Goal: Task Accomplishment & Management: Use online tool/utility

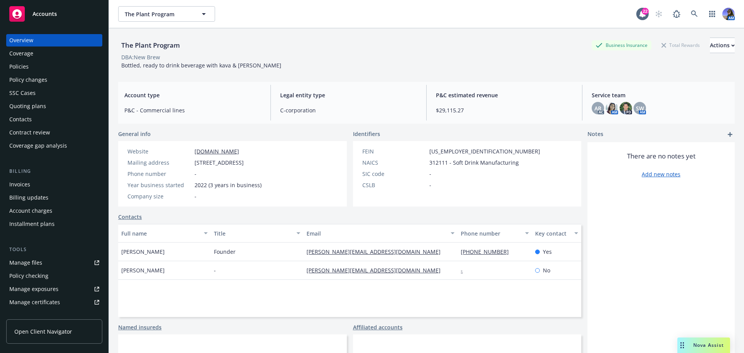
click at [29, 103] on div "Quoting plans" at bounding box center [27, 106] width 37 height 12
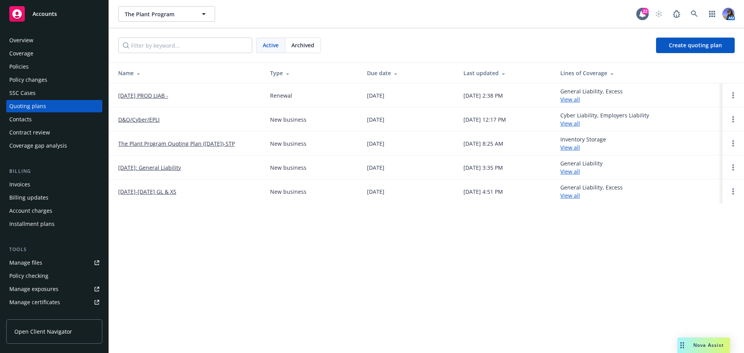
click at [147, 97] on link "10/19/25 PROD LIAB -" at bounding box center [143, 95] width 50 height 8
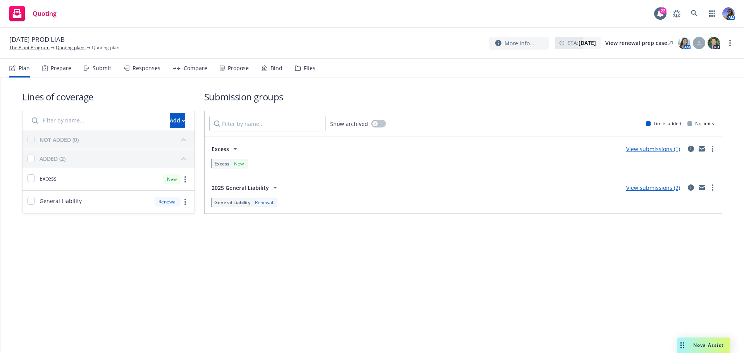
drag, startPoint x: 320, startPoint y: 60, endPoint x: 312, endPoint y: 65, distance: 8.8
click at [320, 60] on nav "Plan Prepare Submit Responses Compare Propose Bind Files" at bounding box center [372, 68] width 726 height 19
click at [308, 66] on div "Files" at bounding box center [310, 68] width 12 height 6
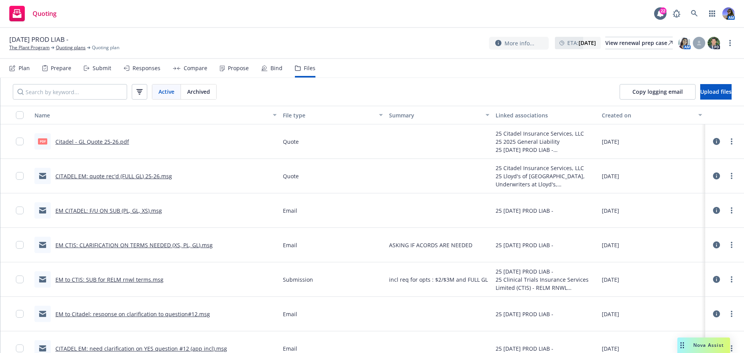
click at [105, 73] on div "Submit" at bounding box center [98, 68] width 28 height 19
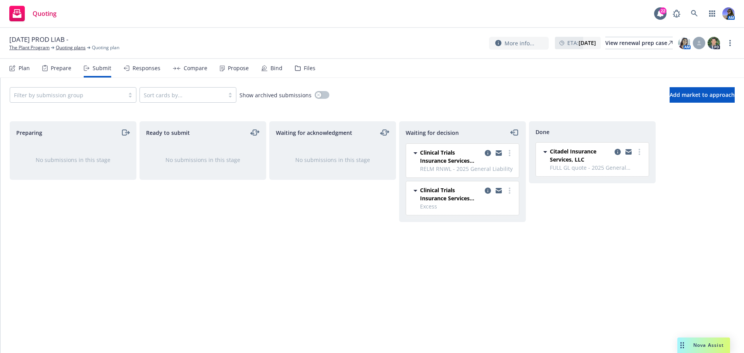
click at [295, 71] on icon at bounding box center [297, 68] width 5 height 5
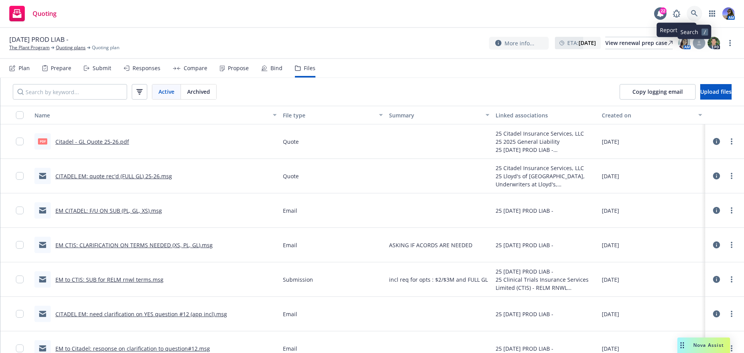
click at [694, 12] on icon at bounding box center [694, 13] width 7 height 7
click at [618, 41] on div "View renewal prep case" at bounding box center [638, 43] width 67 height 12
click at [22, 46] on link "The Plant Program" at bounding box center [29, 47] width 40 height 7
click at [99, 68] on div "Submit" at bounding box center [102, 68] width 19 height 6
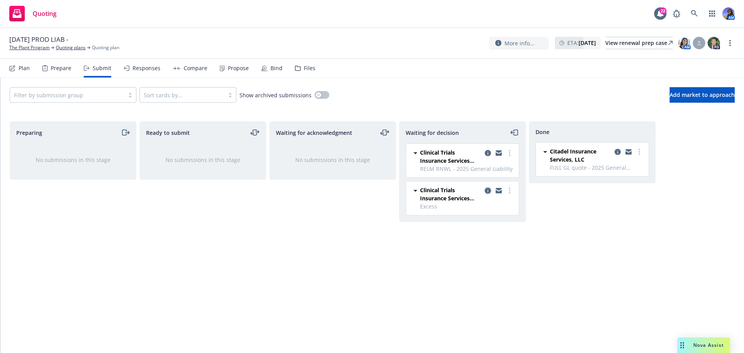
click at [486, 192] on icon "copy logging email" at bounding box center [488, 191] width 6 height 6
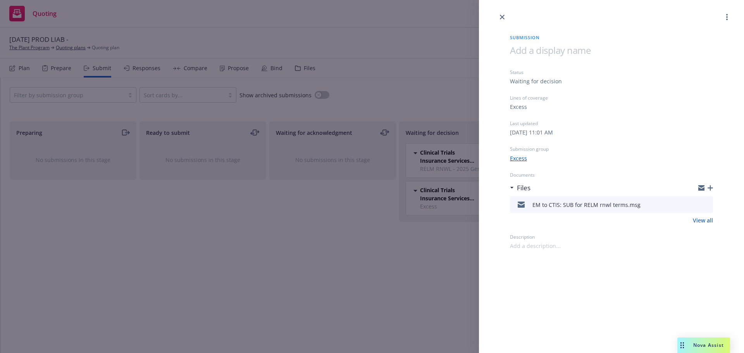
click at [533, 53] on span at bounding box center [550, 50] width 81 height 13
click at [506, 17] on link "close" at bounding box center [502, 16] width 9 height 9
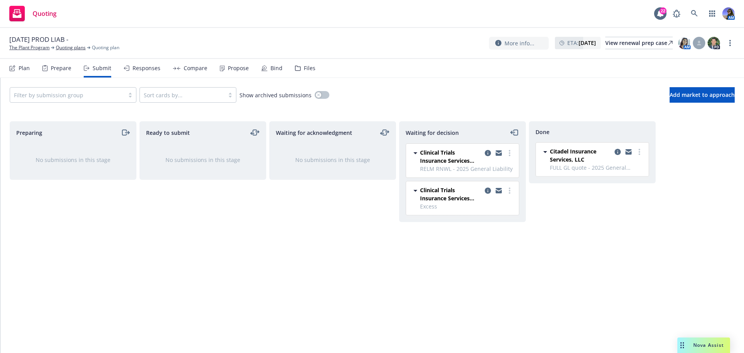
click at [503, 245] on div "Waiting for decision Clinical Trials Insurance Services Limited (CTIS) RELM RNW…" at bounding box center [462, 229] width 127 height 216
click at [485, 192] on icon "copy logging email" at bounding box center [488, 191] width 6 height 6
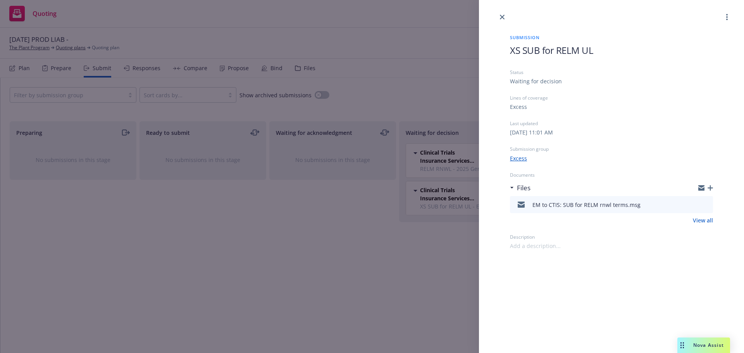
click at [462, 87] on div "Submission XS SUB for RELM UL Status Waiting for decision Lines of coverage Exc…" at bounding box center [372, 176] width 744 height 353
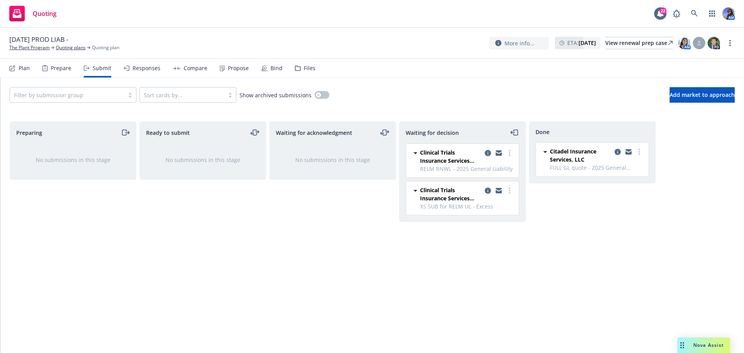
click at [676, 105] on div "Filter by submission group Sort cards by... Show archived submissions Add marke…" at bounding box center [372, 95] width 744 height 34
click at [670, 91] on button "Add market to approach" at bounding box center [702, 95] width 65 height 16
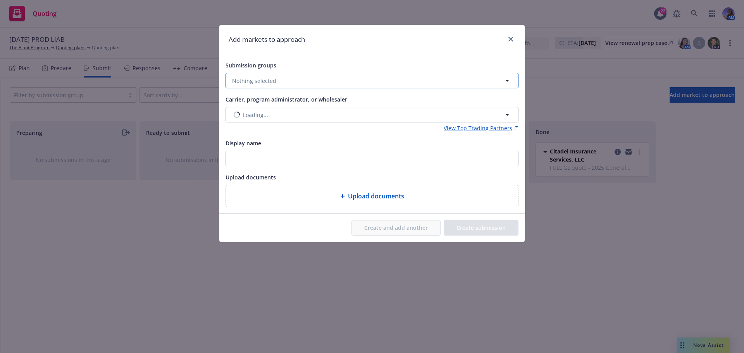
click at [291, 79] on button "Nothing selected" at bounding box center [372, 81] width 293 height 16
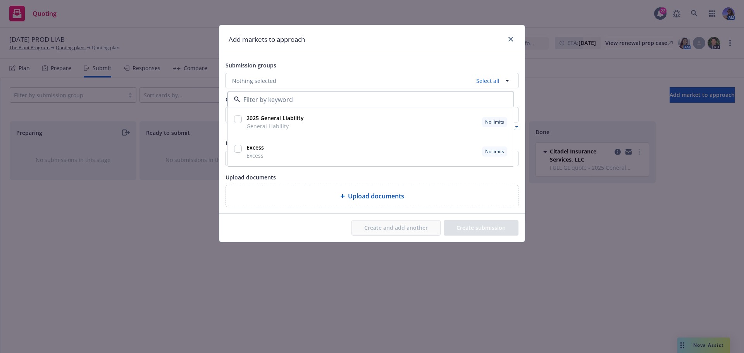
click at [241, 150] on input "checkbox" at bounding box center [238, 149] width 8 height 8
checkbox input "true"
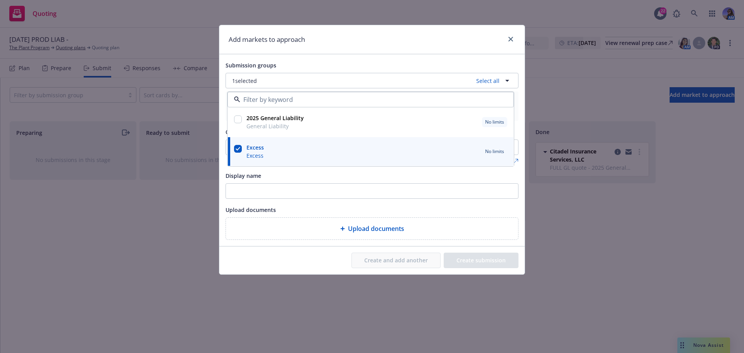
click at [286, 63] on div "Submission groups" at bounding box center [372, 64] width 293 height 9
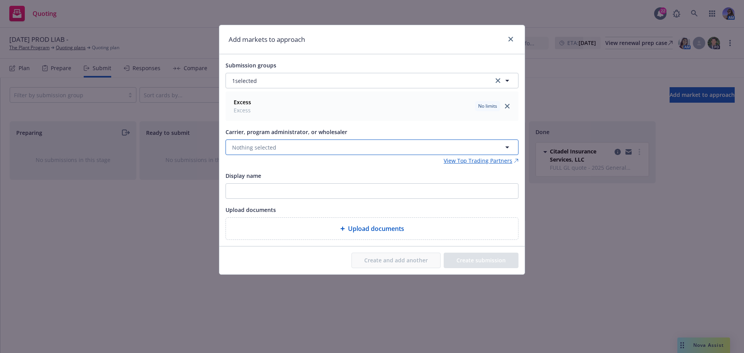
click at [257, 152] on button "Nothing selected" at bounding box center [372, 148] width 293 height 16
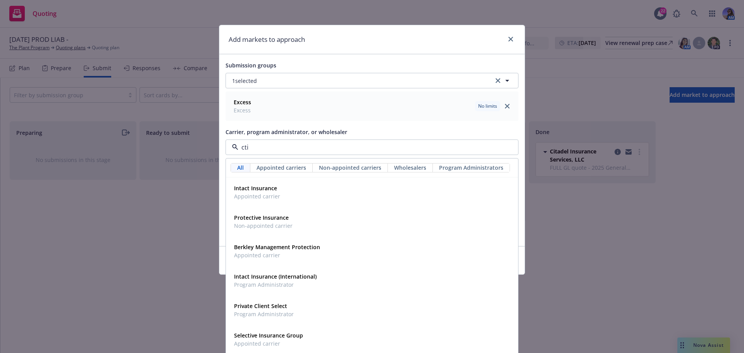
type input "ctis"
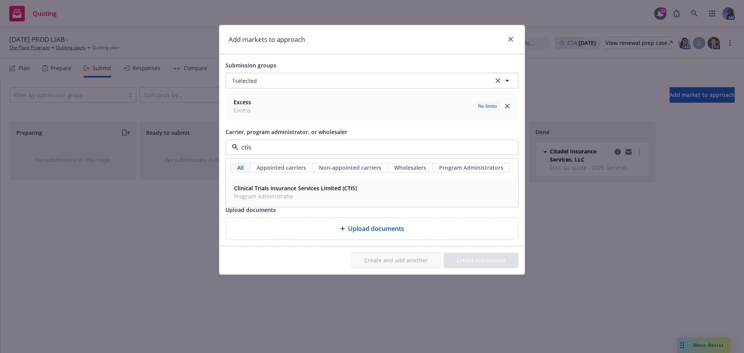
click at [260, 183] on div "Clinical Trials Insurance Services Limited (CTIS) Program Administrator" at bounding box center [295, 192] width 128 height 19
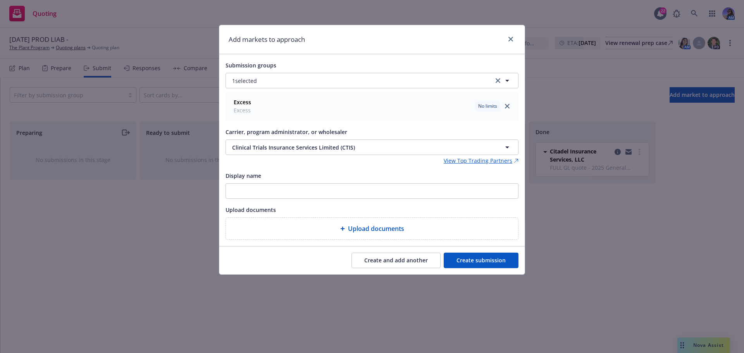
click at [470, 260] on button "Create submission" at bounding box center [481, 261] width 75 height 16
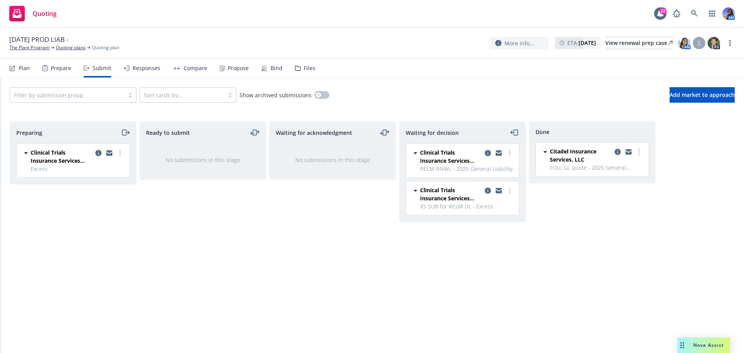
click at [122, 135] on icon "moveRight" at bounding box center [124, 132] width 4 height 5
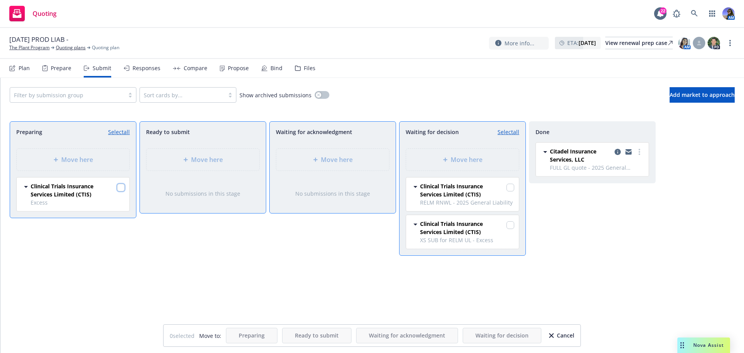
click at [120, 186] on input "checkbox" at bounding box center [121, 188] width 8 height 8
checkbox input "true"
click at [341, 165] on div "Move here" at bounding box center [332, 160] width 113 height 22
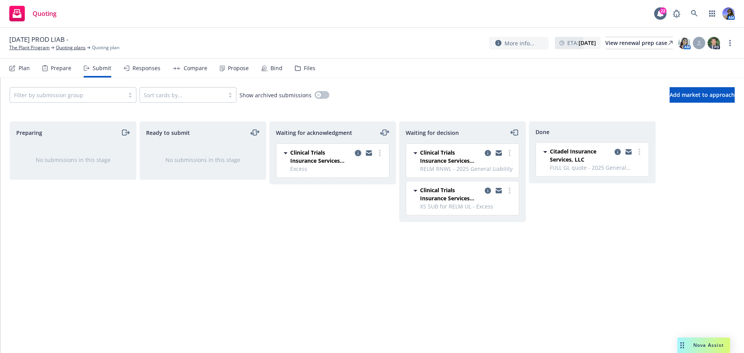
click at [359, 156] on link "copy logging email" at bounding box center [358, 152] width 9 height 9
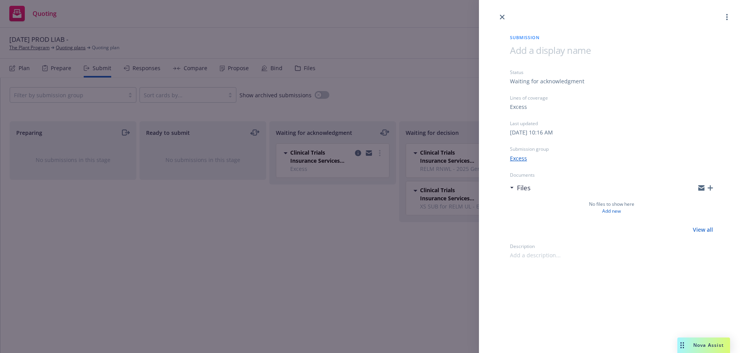
click at [531, 57] on div at bounding box center [611, 56] width 203 height 25
click at [502, 18] on icon "close" at bounding box center [502, 17] width 5 height 5
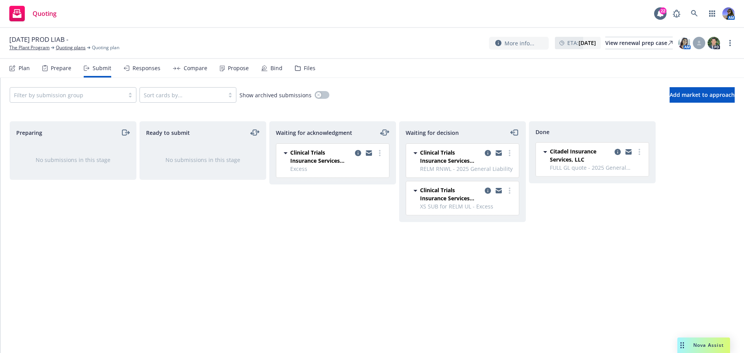
click at [396, 91] on div "Filter by submission group Sort cards by... Show archived submissions Add marke…" at bounding box center [372, 95] width 725 height 16
click at [356, 153] on icon "copy logging email" at bounding box center [358, 153] width 6 height 6
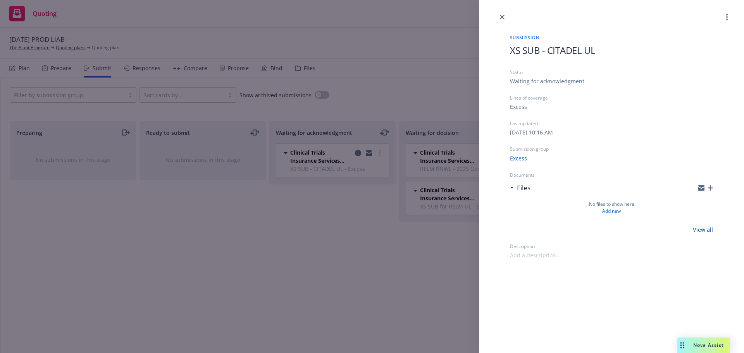
click at [710, 188] on icon "button" at bounding box center [710, 187] width 5 height 5
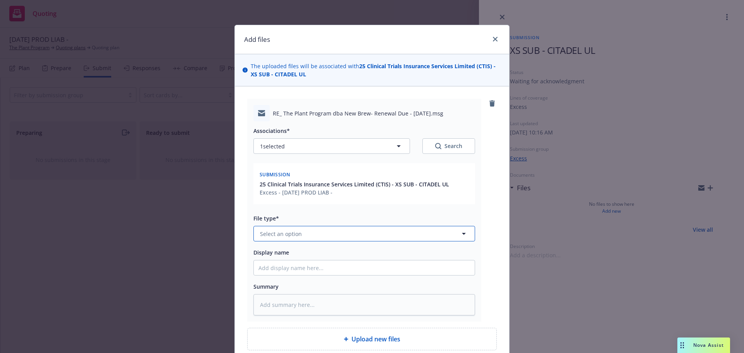
click at [276, 232] on span "Select an option" at bounding box center [281, 234] width 42 height 8
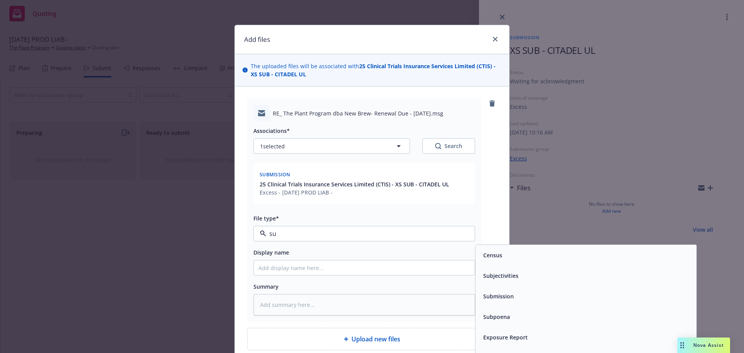
type input "sub"
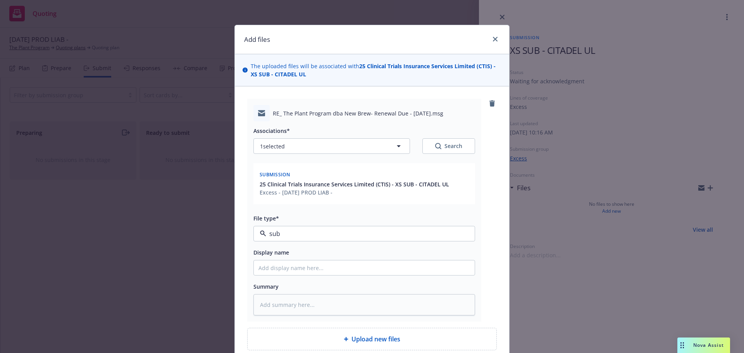
type textarea "x"
type input "E"
type textarea "x"
type input "EM"
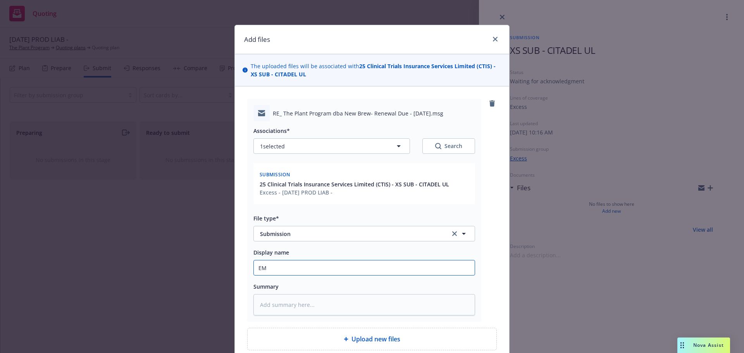
type textarea "x"
type input "EM"
type textarea "x"
type input "EM C"
type textarea "x"
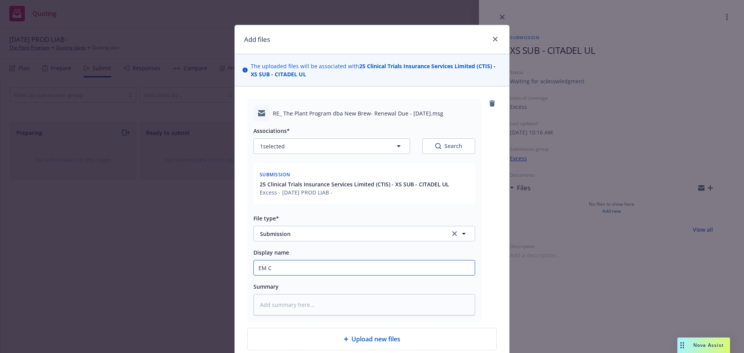
type input "EM [GEOGRAPHIC_DATA]"
type textarea "x"
type input "EM CTI"
type textarea "x"
type input "EM CTIS"
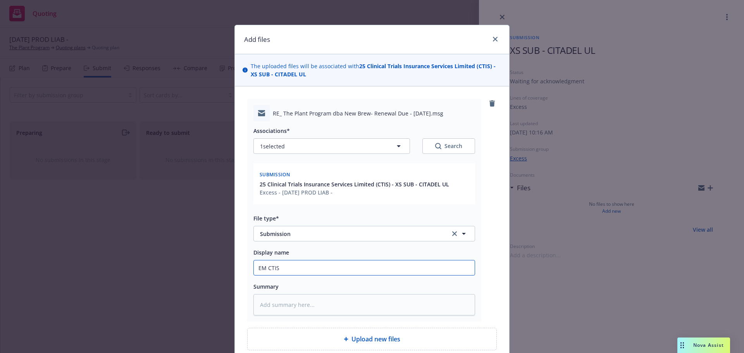
type textarea "x"
type input "EM CTIS:"
type textarea "x"
type input "EM CTIS:"
type textarea "x"
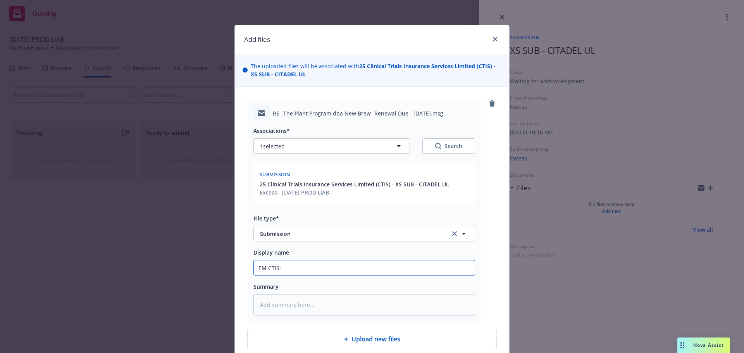
type input "EM CTIS: X"
type textarea "x"
type input "EM CTIS: XS"
type textarea "x"
type input "EM CTIS: XS"
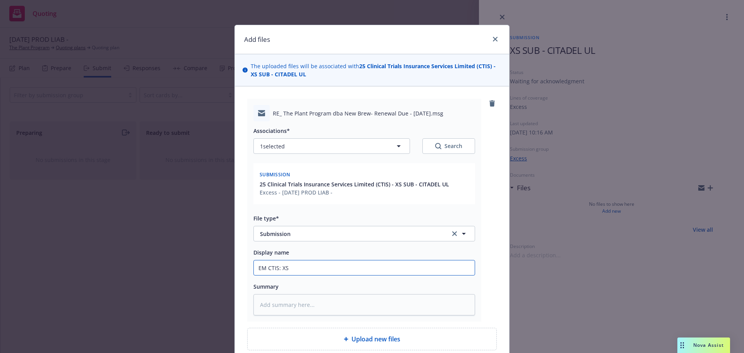
type textarea "x"
type input "EM CTIS: XS S"
type textarea "x"
type input "EM CTIS: XS SU"
type textarea "x"
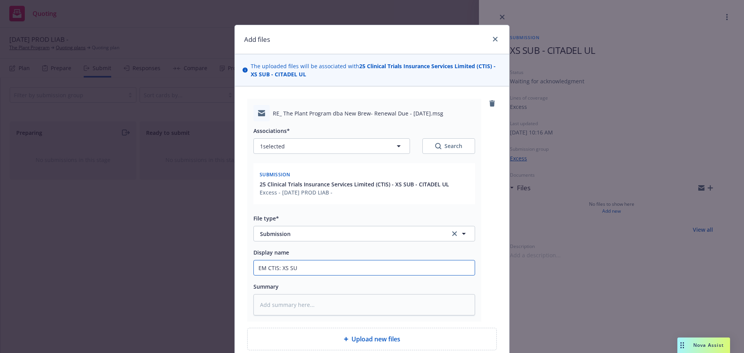
type input "EM CTIS: XS SUB"
type textarea "x"
type input "EM CTIS: XS SUB"
type textarea "x"
type input "EM CTIS: XS SUB w"
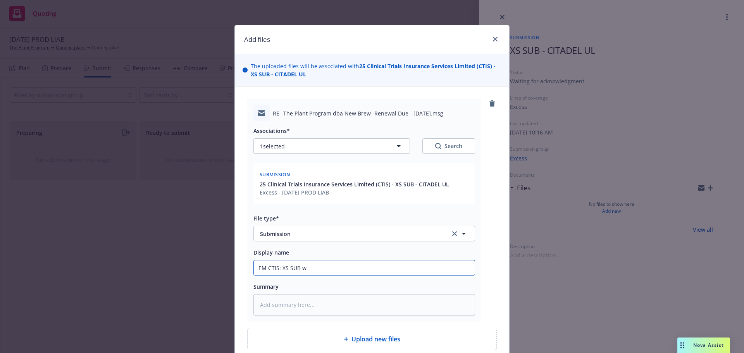
type textarea "x"
type input "EM CTIS: XS SUB w/"
type textarea "x"
type input "EM CTIS: XS SUB w/"
type textarea "x"
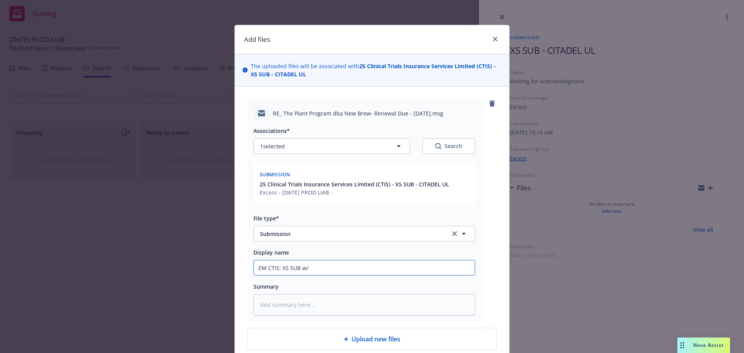
type input "EM CTIS: XS SUB w/ C"
type textarea "x"
type input "EM CTIS: XS SUB w/ CI"
type textarea "x"
type input "EM CTIS: XS SUB w/ CIT"
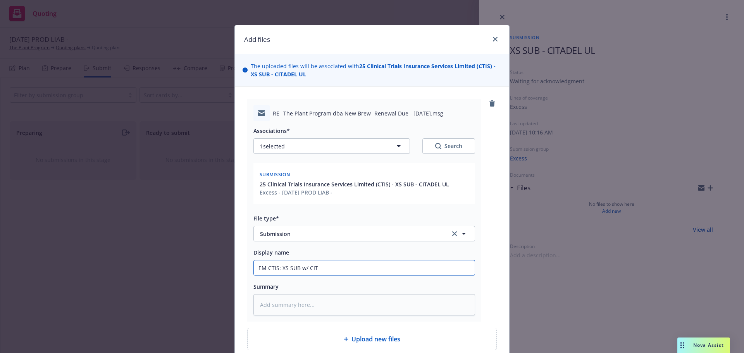
type textarea "x"
type input "EM CTIS: XS SUB w/ CITA"
type textarea "x"
type input "EM CTIS: XS SUB w/ CITAD"
type textarea "x"
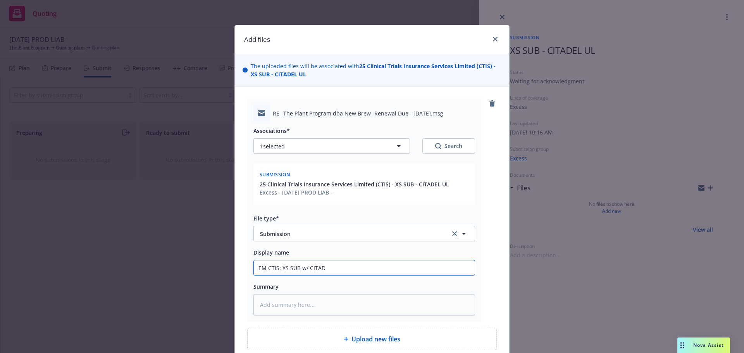
type input "EM CTIS: XS SUB w/ CITADE"
type textarea "x"
type input "EM CTIS: XS SUB w/ CITADEL"
type textarea "x"
type input "EM CTIS: XS SUB w/ CITADEL"
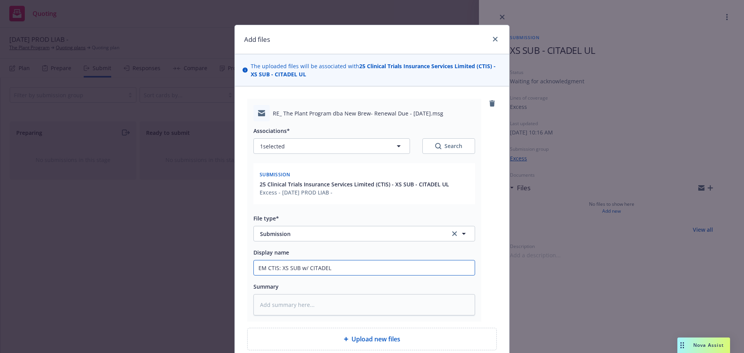
type textarea "x"
type input "EM CTIS: XS SUB w/ CITADEL q"
type textarea "x"
type input "EM CTIS: XS SUB w/ CITADEL qu"
type textarea "x"
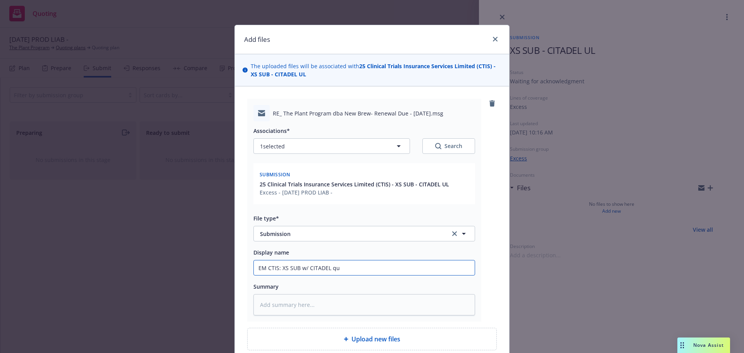
type input "EM CTIS: XS SUB w/ CITADEL quo"
type textarea "x"
type input "EM CTIS: XS SUB w/ CITADEL quot"
type textarea "x"
type input "EM CTIS: XS SUB w/ CITADEL quote"
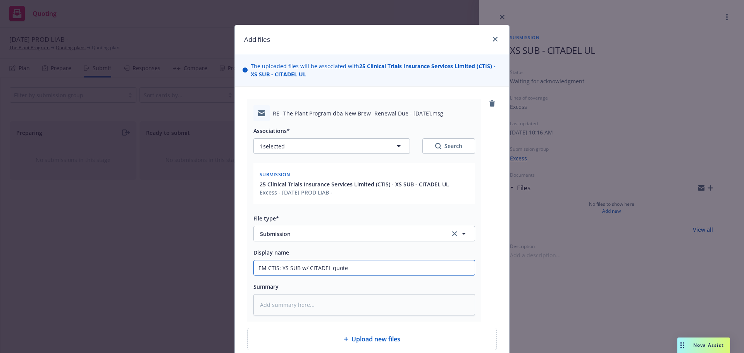
type textarea "x"
type input "EM CTIS: XS SUB w/ CITADEL quote"
type textarea "x"
type input "EM CTIS: XS SUB w/ CITADEL quote a"
type textarea "x"
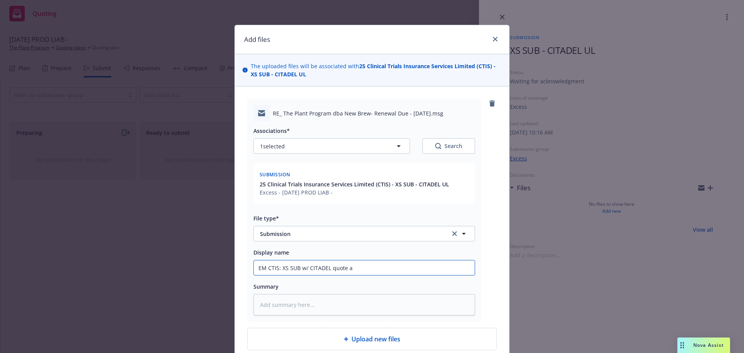
type input "EM CTIS: XS SUB w/ CITADEL quote as"
type textarea "x"
type input "EM CTIS: XS SUB w/ CITADEL quote as"
type textarea "x"
type input "EM CTIS: XS SUB w/ CITADEL quote as U"
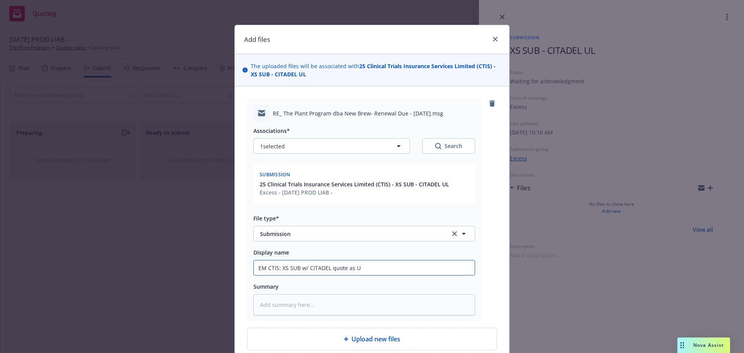
type textarea "x"
type input "EM CTIS: XS SUB w/ CITADEL quote as UL"
type textarea "x"
type input "EM CTIS: XS SUB w/ CITADEL quote as UL"
type textarea "x"
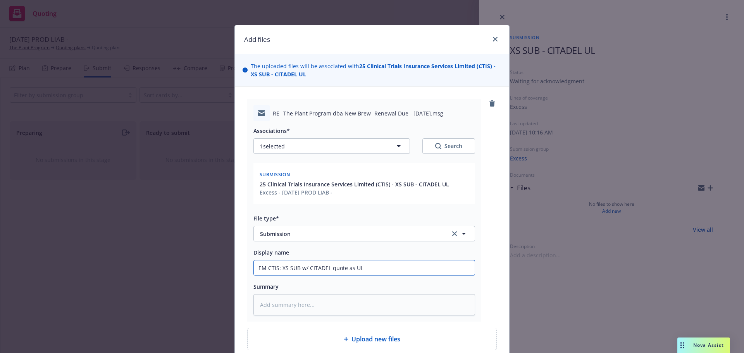
type input "EM CTIS: XS SUB w/ CITADEL quote as UL ("
type textarea "x"
type input "EM CTIS: XS SUB w/ CITADEL quote as UL (F"
type textarea "x"
type input "EM CTIS: XS SUB w/ CITADEL quote as UL (FU"
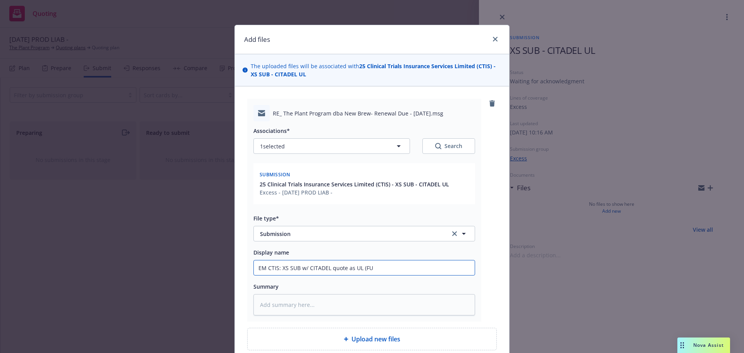
type textarea "x"
type input "EM CTIS: XS SUB w/ CITADEL quote as UL (FUL"
type textarea "x"
type input "EM CTIS: XS SUB w/ CITADEL quote as UL (FUL"
type textarea "x"
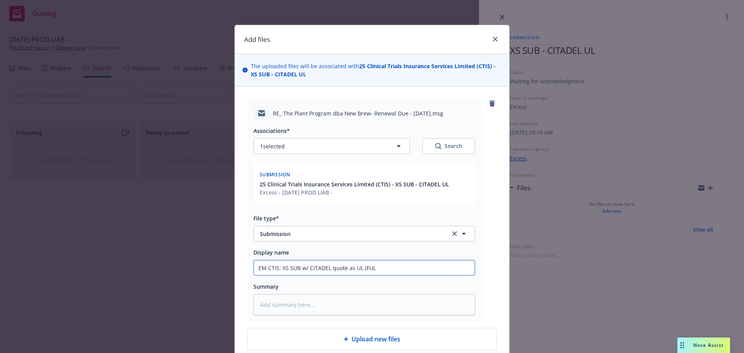
type input "EM CTIS: XS SUB w/ CITADEL quote as UL (FUL"
type textarea "x"
type input "EM CTIS: XS SUB w/ CITADEL quote as UL (FULL"
type textarea "x"
type input "EM CTIS: XS SUB w/ CITADEL quote as UL (FULL"
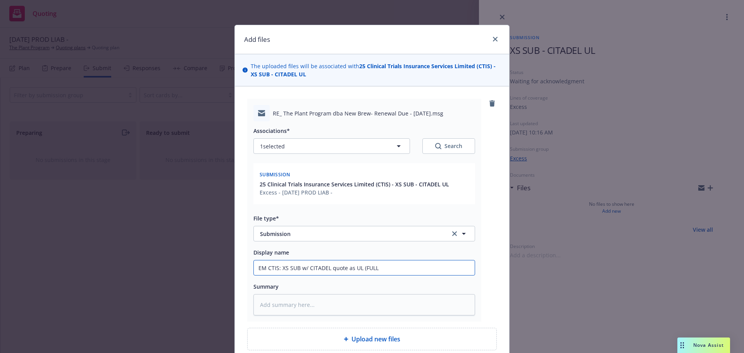
type textarea "x"
type input "EM CTIS: XS SUB w/ CITADEL quote as UL (FULL G"
type textarea "x"
type input "EM CTIS: XS SUB w/ CITADEL quote as UL (FULL GL"
type textarea "x"
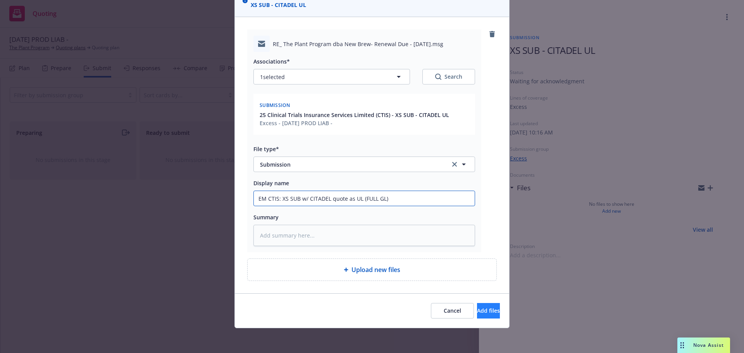
type input "EM CTIS: XS SUB w/ CITADEL quote as UL (FULL GL)"
click at [477, 304] on button "Add files" at bounding box center [488, 311] width 23 height 16
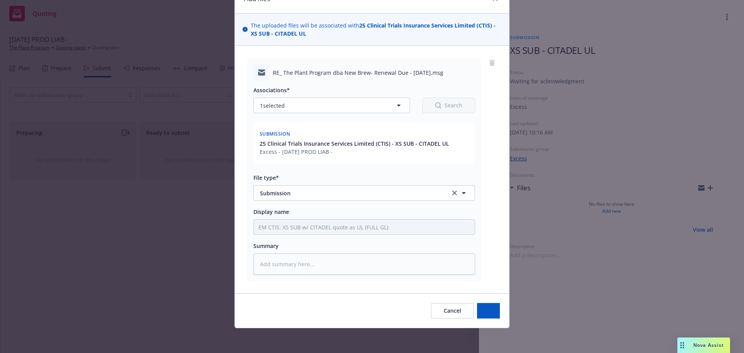
scroll to position [41, 0]
type textarea "x"
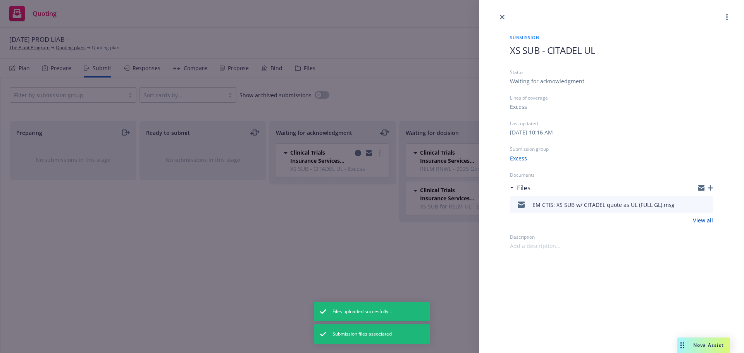
click at [605, 52] on h1 "XS SUB - CITADEL UL" at bounding box center [611, 50] width 203 height 13
click at [583, 48] on span "XS SUB - CITADEL UL" at bounding box center [553, 50] width 86 height 13
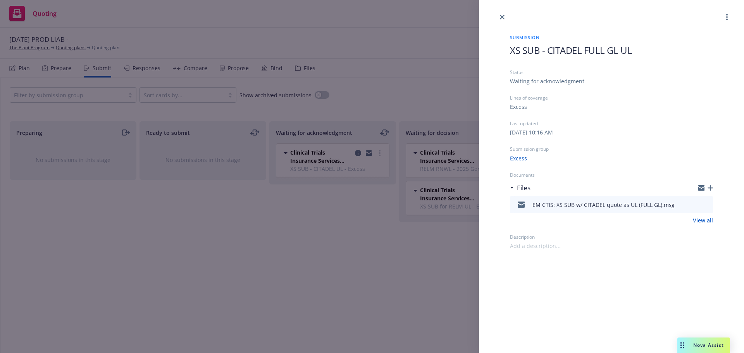
click at [583, 49] on span "XS SUB - CITADEL FULL GL UL" at bounding box center [571, 50] width 122 height 13
click at [505, 20] on link "close" at bounding box center [502, 16] width 9 height 9
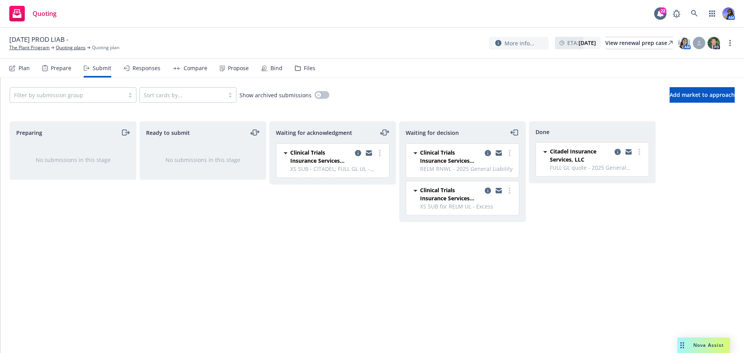
click at [420, 64] on nav "Plan Prepare Submit Responses Compare Propose Bind Files" at bounding box center [372, 68] width 726 height 19
click at [696, 13] on icon at bounding box center [694, 13] width 7 height 7
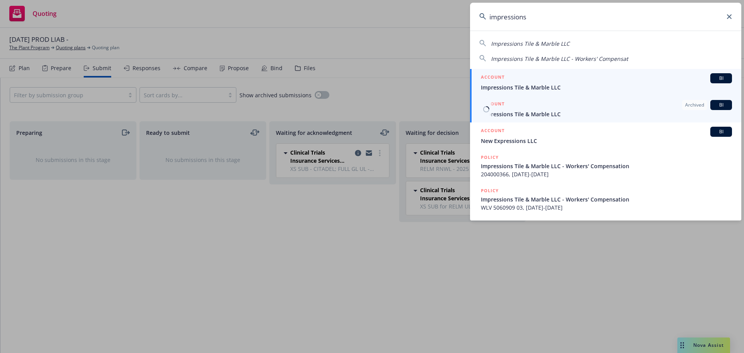
type input "impressions"
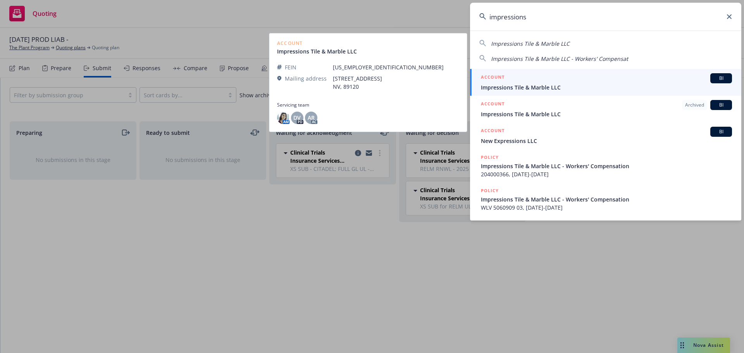
click at [532, 90] on span "Impressions Tile & Marble LLC" at bounding box center [606, 87] width 251 height 8
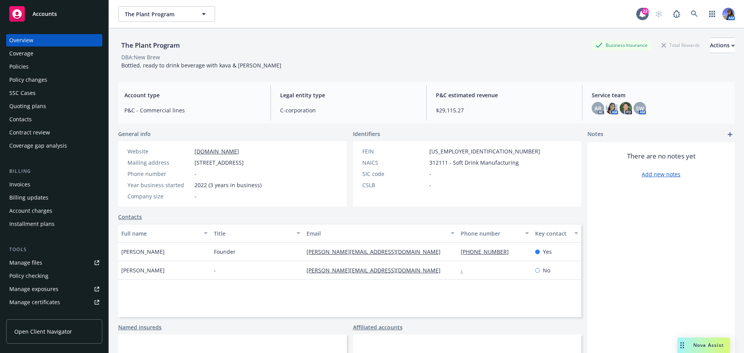
click at [36, 65] on div "Policies" at bounding box center [54, 66] width 90 height 12
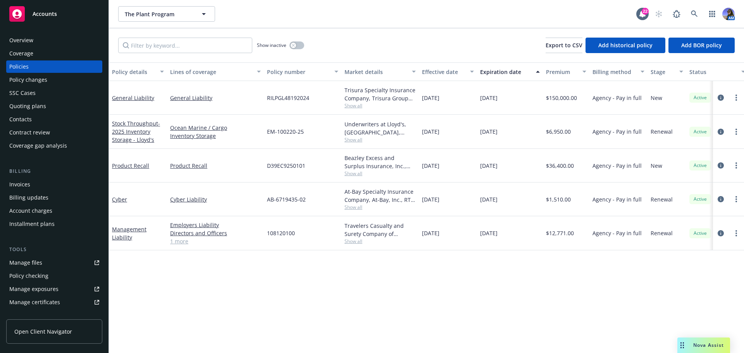
click at [354, 103] on span "Show all" at bounding box center [380, 105] width 71 height 7
click at [357, 302] on div "Policy details Lines of coverage Policy number Market details Effective date Ex…" at bounding box center [426, 207] width 635 height 291
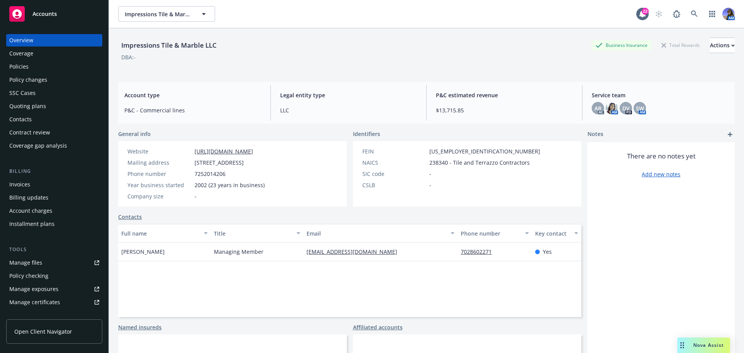
click at [29, 107] on div "Quoting plans" at bounding box center [27, 106] width 37 height 12
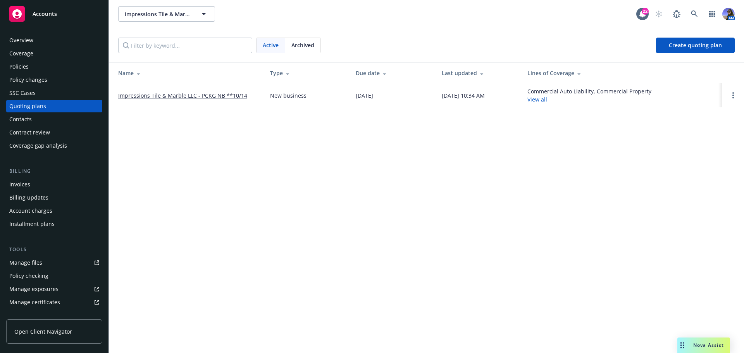
click at [164, 98] on link "Impressions Tile & Marble LLC - PCKG NB **10/14" at bounding box center [182, 95] width 129 height 8
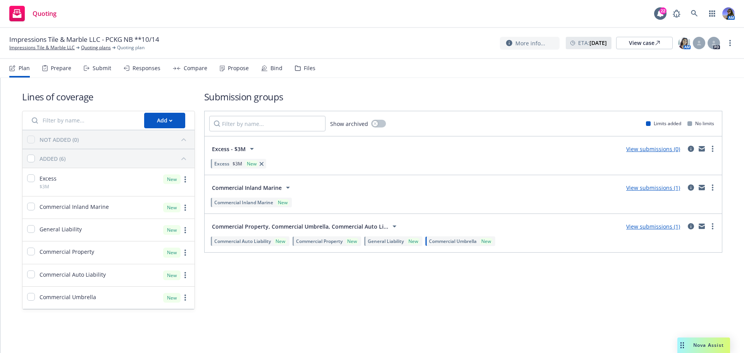
click at [304, 73] on div "Files" at bounding box center [305, 68] width 21 height 19
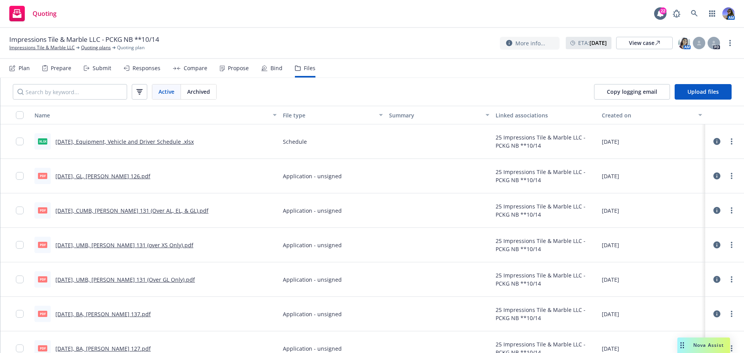
click at [101, 69] on div "Submit" at bounding box center [102, 68] width 19 height 6
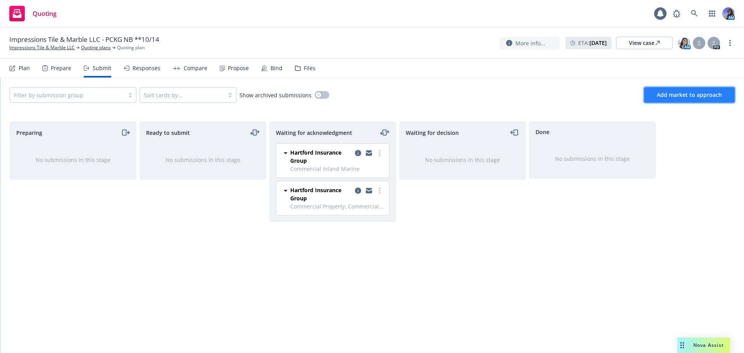
click at [687, 94] on span "Add market to approach" at bounding box center [689, 94] width 65 height 7
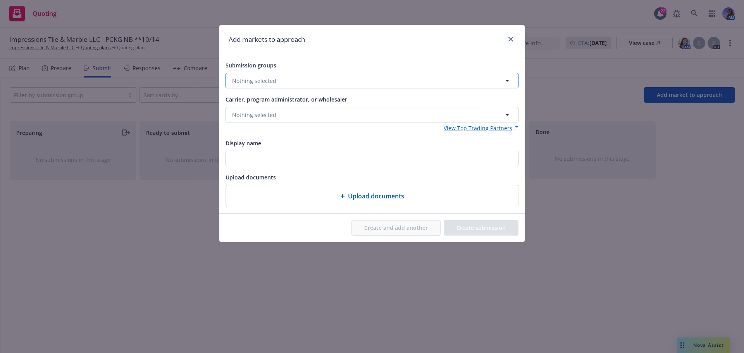
click at [300, 85] on button "Nothing selected" at bounding box center [372, 81] width 293 height 16
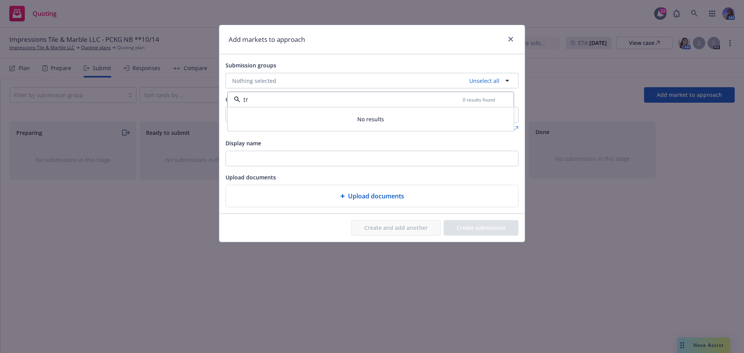
type input "t"
click at [259, 78] on span "Nothing selected" at bounding box center [254, 81] width 44 height 8
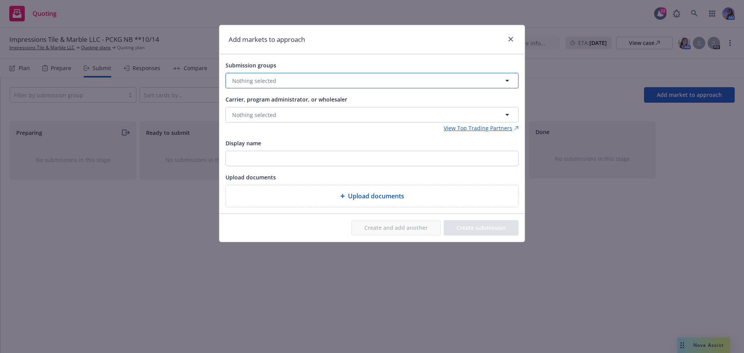
click at [259, 78] on span "Nothing selected" at bounding box center [254, 81] width 44 height 8
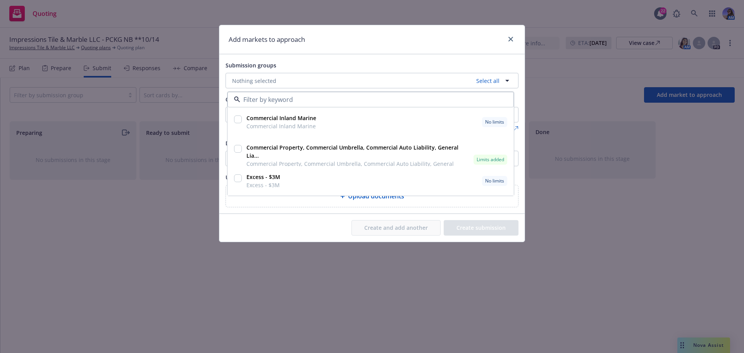
drag, startPoint x: 236, startPoint y: 148, endPoint x: 262, endPoint y: 115, distance: 41.7
click at [236, 148] on input "checkbox" at bounding box center [238, 149] width 8 height 8
checkbox input "true"
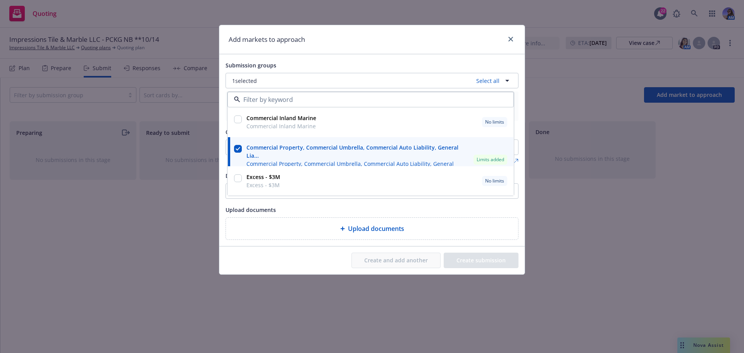
click at [300, 62] on div "Submission groups" at bounding box center [372, 64] width 293 height 9
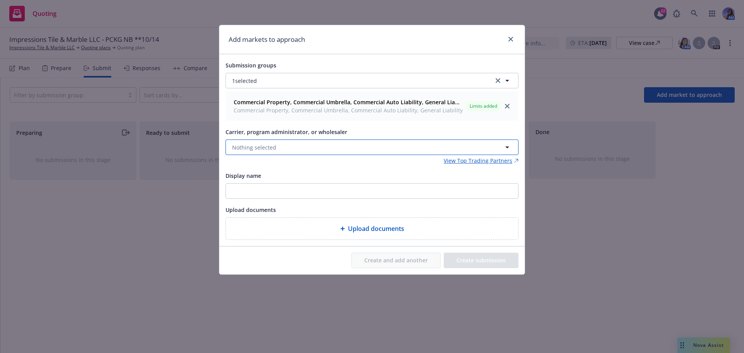
click at [263, 140] on button "Nothing selected" at bounding box center [372, 148] width 293 height 16
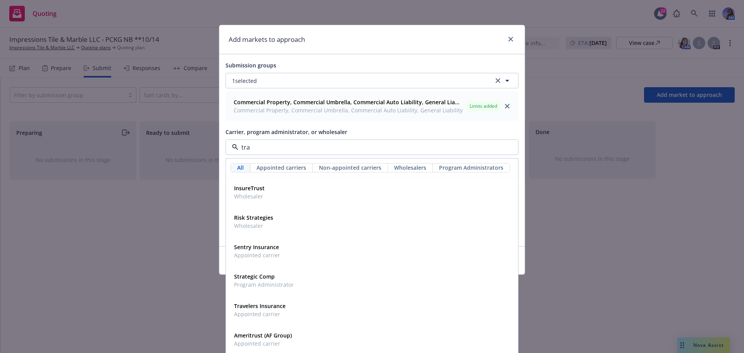
type input "trav"
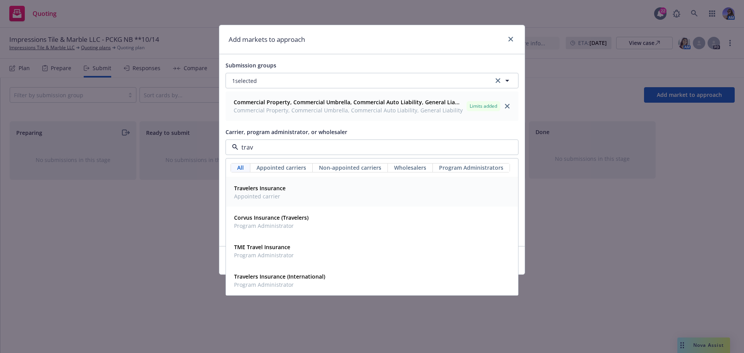
click at [270, 186] on strong "Travelers Insurance" at bounding box center [260, 188] width 52 height 7
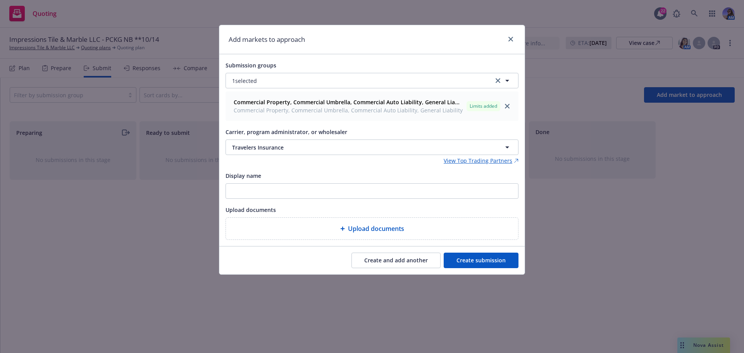
click at [466, 264] on button "Create submission" at bounding box center [481, 261] width 75 height 16
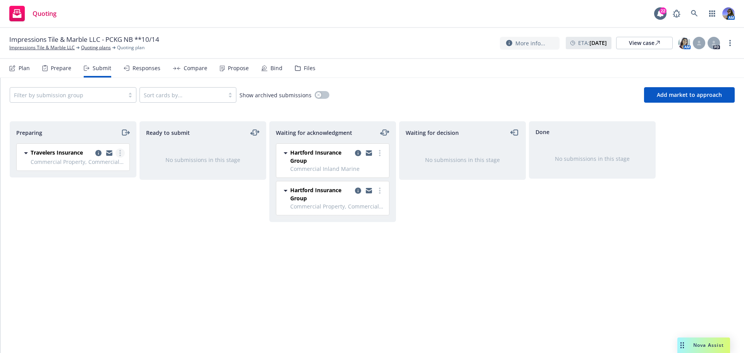
click at [123, 155] on link "more" at bounding box center [120, 152] width 9 height 9
click at [86, 233] on span "Add declined decision" at bounding box center [85, 230] width 76 height 7
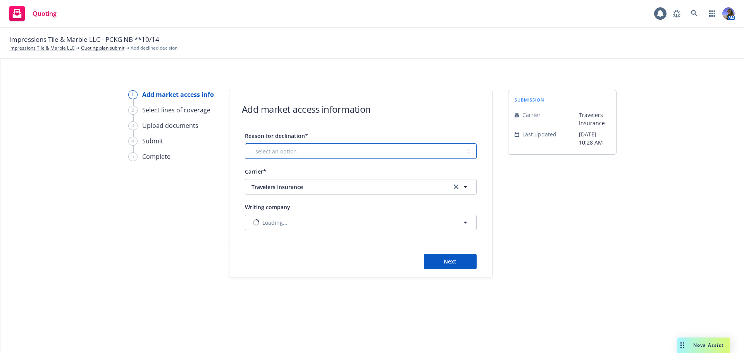
click at [295, 157] on select "-- select an option -- Cannot compete with other markets Carrier non-renewed Ca…" at bounding box center [361, 151] width 232 height 16
select select "DOES_NOT_FIT_UNDERWRITER_APPETITE"
click at [245, 143] on select "-- select an option -- Cannot compete with other markets Carrier non-renewed Ca…" at bounding box center [361, 151] width 232 height 16
click at [435, 259] on button "Next" at bounding box center [450, 262] width 53 height 16
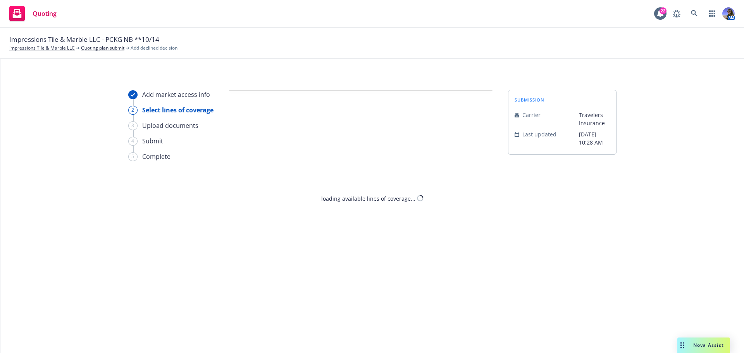
select select "DOES_NOT_FIT_UNDERWRITER_APPETITE"
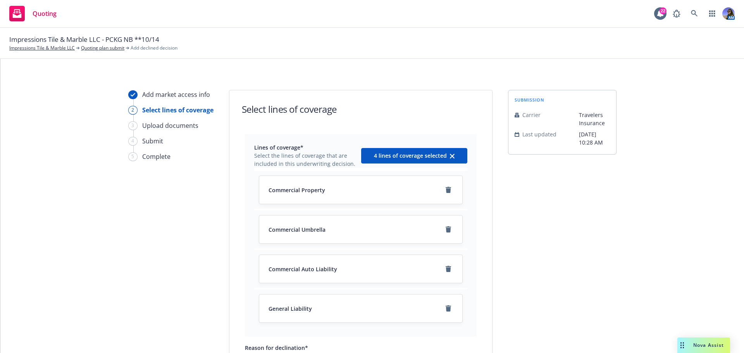
scroll to position [96, 0]
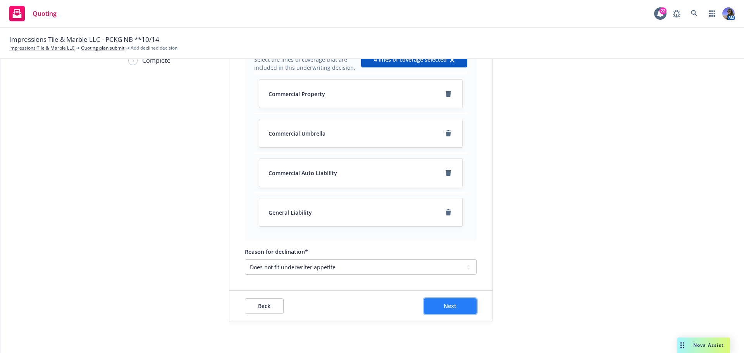
click at [452, 303] on span "Next" at bounding box center [450, 305] width 13 height 7
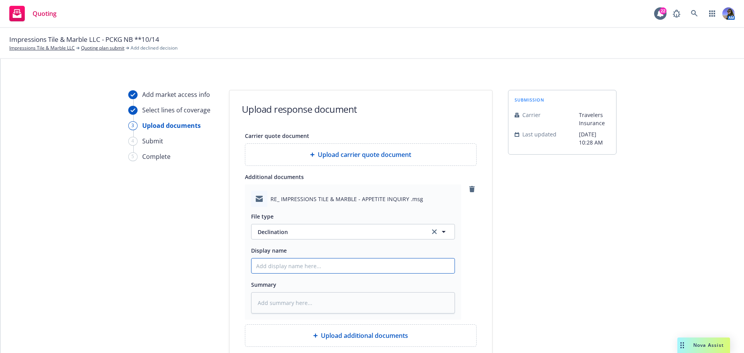
click at [308, 268] on input "Display name" at bounding box center [353, 266] width 203 height 15
type textarea "x"
type input "T"
type textarea "x"
type input "TR"
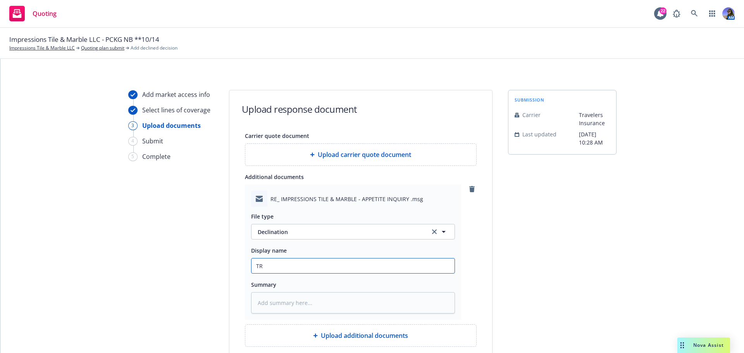
type textarea "x"
type input "TRA"
type textarea "x"
type input "TRAV"
type textarea "x"
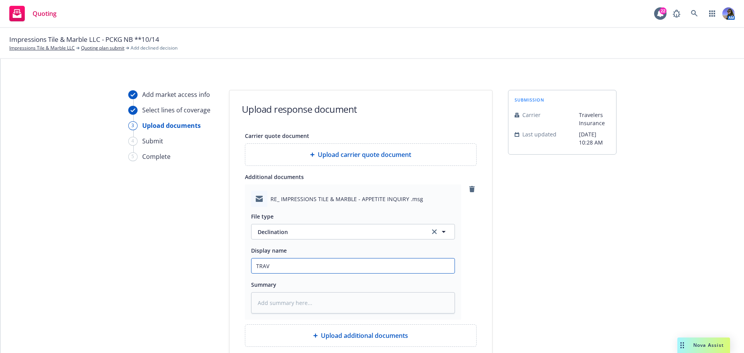
type input "TRAVE"
type textarea "x"
type input "TRAVEL"
type textarea "x"
type input "TRAVELE"
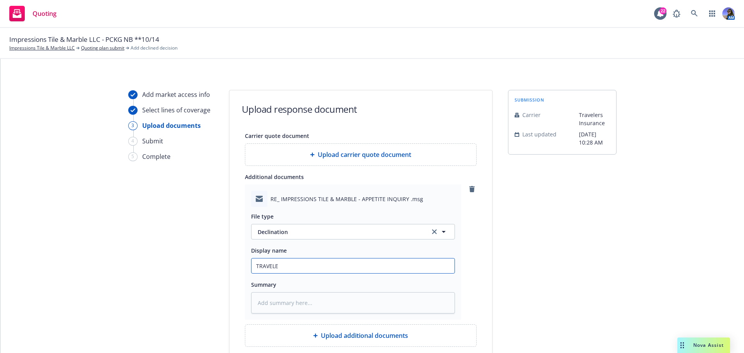
type textarea "x"
type input "TRAVELER"
type textarea "x"
type input "TRAVELERS"
type textarea "x"
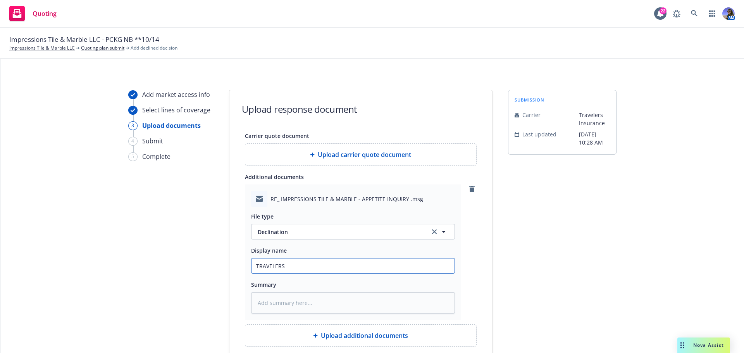
type input "TRAVELERS"
type textarea "x"
type input "TRAVELERS E"
type textarea "x"
type input "TRAVELERS EM"
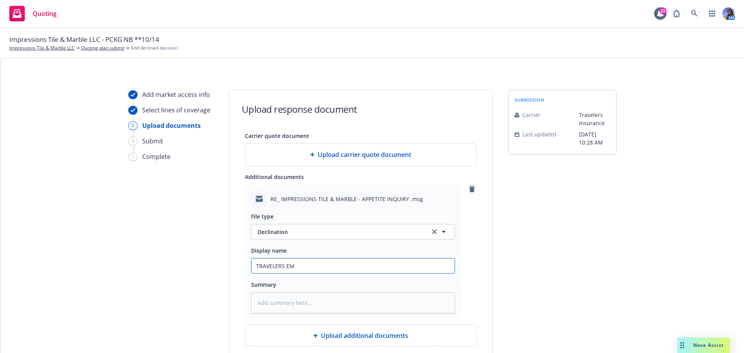
type textarea "x"
type input "TRAVELERS EM:"
type textarea "x"
type input "TRAVELERS EM:"
type textarea "x"
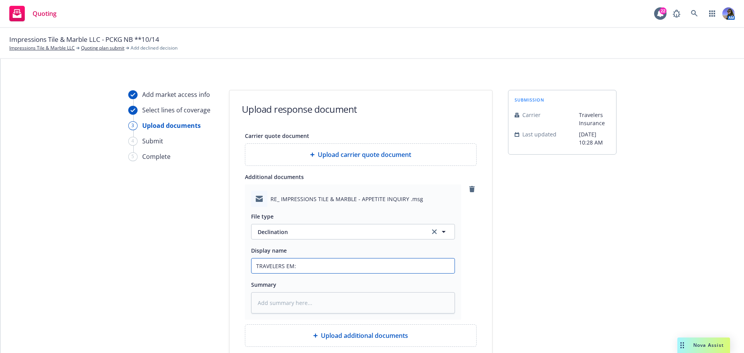
type input "TRAVELERS EM: D"
type textarea "x"
type input "TRAVELERS EM: De"
type textarea "x"
type input "TRAVELERS EM: Dec"
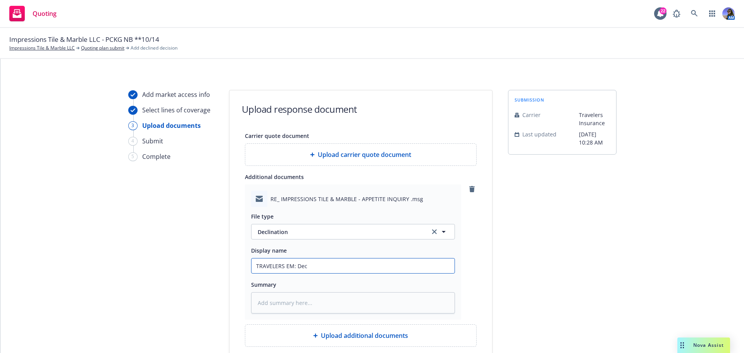
type textarea "x"
type input "TRAVELERS EM: Decl"
type textarea "x"
type input "TRAVELERS EM: Decli"
type textarea "x"
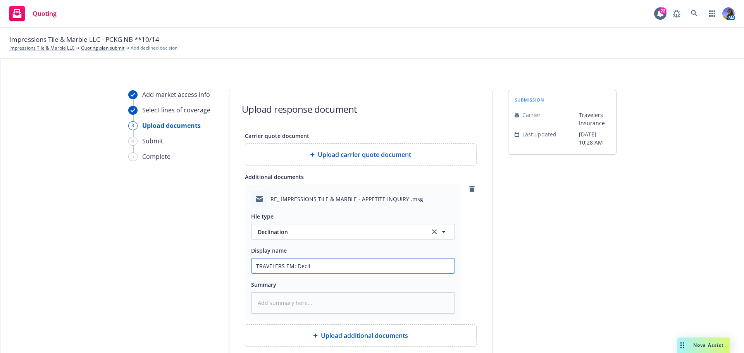
type input "TRAVELERS EM: Declin"
type textarea "x"
type input "TRAVELERS EM: Decline"
type textarea "x"
type input "TRAVELERS EM: Decline;"
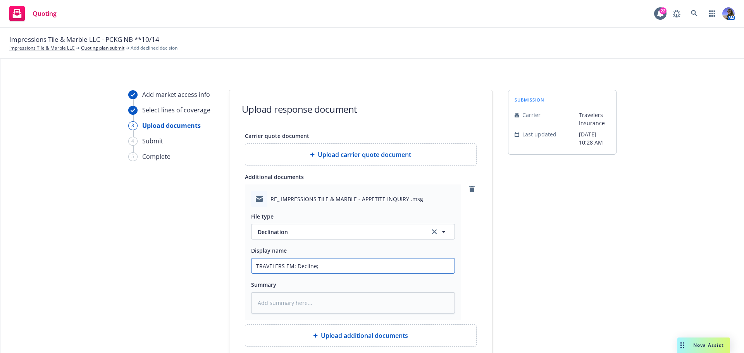
type textarea "x"
type input "TRAVELERS EM: Decline;"
type textarea "x"
type input "TRAVELERS EM: Decline; s"
type textarea "x"
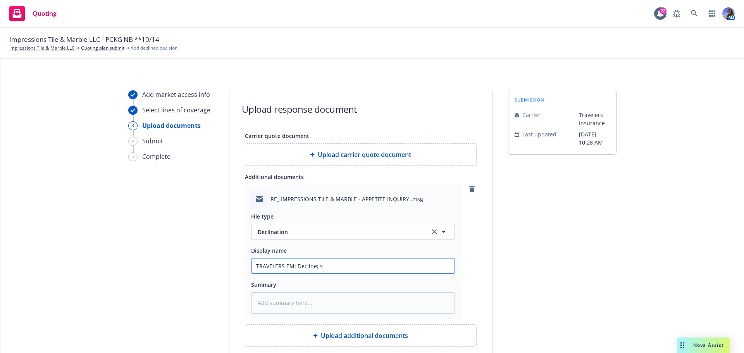
type input "TRAVELERS EM: Decline; si"
type textarea "x"
type input "TRAVELERS EM: Decline; sil"
type textarea "x"
type input "TRAVELERS EM: Decline; sili"
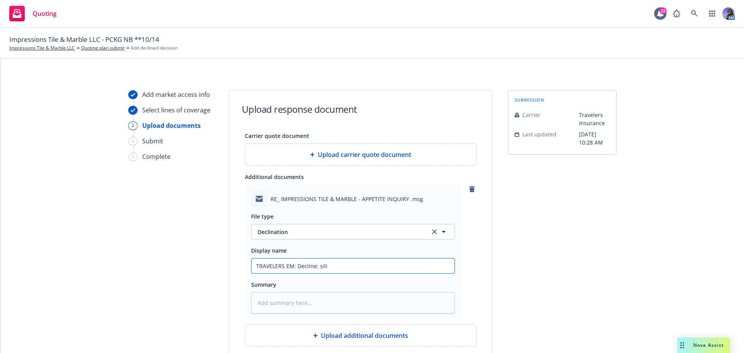
type textarea "x"
type input "TRAVELERS EM: Decline; silic"
type textarea "x"
type input "TRAVELERS EM: Decline; silica"
type textarea "x"
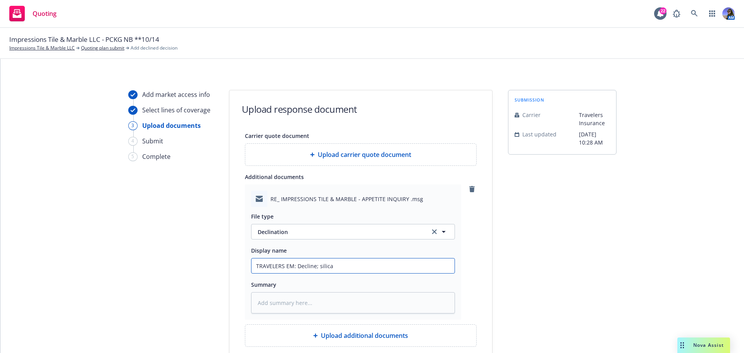
type input "TRAVELERS EM: Decline; silica"
type textarea "x"
type input "TRAVELERS EM: Decline; silica e"
type textarea "x"
type input "TRAVELERS EM: Decline; silica ex"
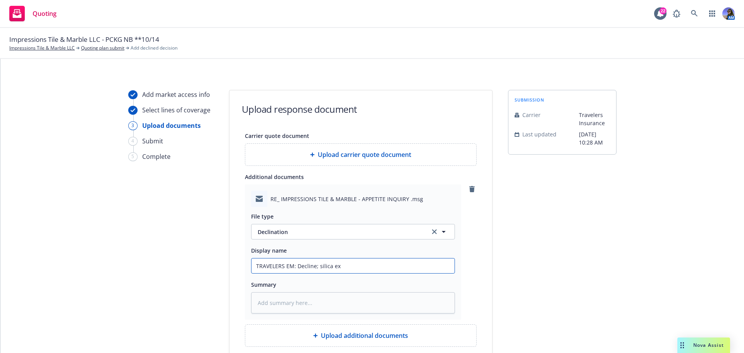
type textarea "x"
type input "TRAVELERS EM: Decline; silica exp"
type textarea "x"
type input "TRAVELERS EM: Decline; silica expo"
type textarea "x"
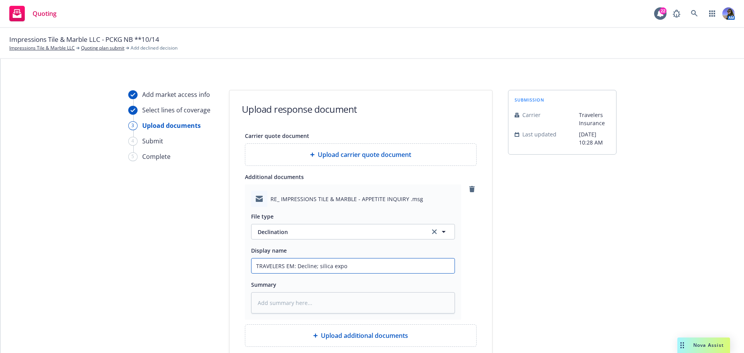
type input "TRAVELERS EM: Decline; silica expor"
type textarea "x"
type input "TRAVELERS EM: Decline; silica expo"
type textarea "x"
type input "TRAVELERS EM: Decline; silica expos"
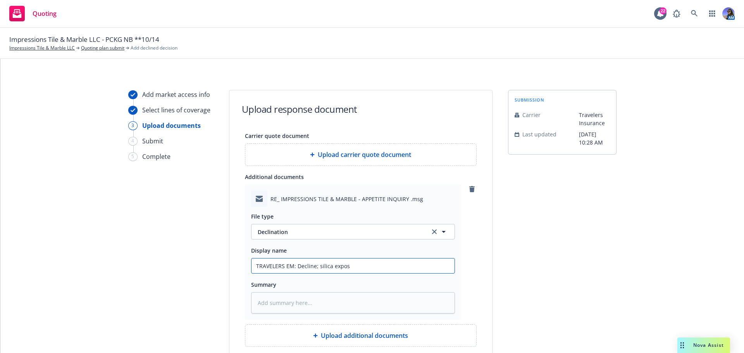
type textarea "x"
type input "TRAVELERS EM: Decline; silica exposu"
type textarea "x"
type input "TRAVELERS EM: Decline; silica exposur"
type textarea "x"
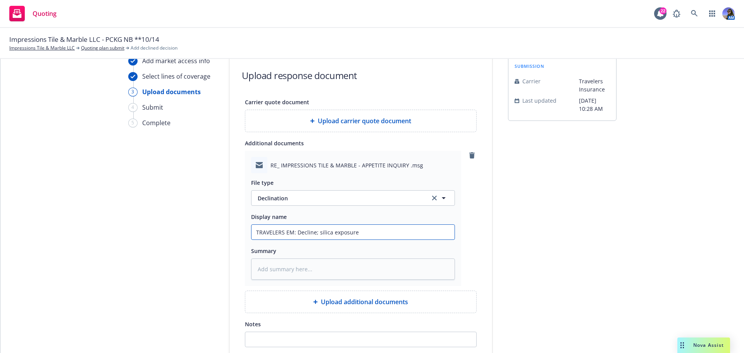
scroll to position [78, 0]
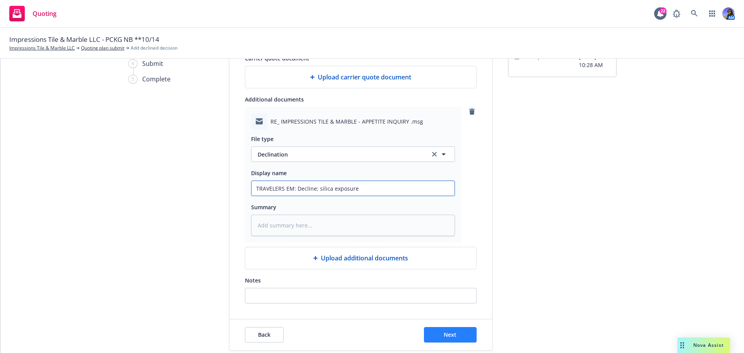
type input "TRAVELERS EM: Decline; silica exposure"
click at [449, 342] on button "Next" at bounding box center [450, 335] width 53 height 16
type textarea "x"
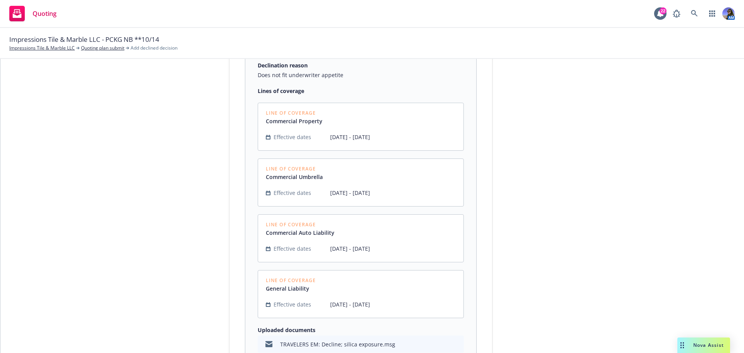
scroll to position [248, 0]
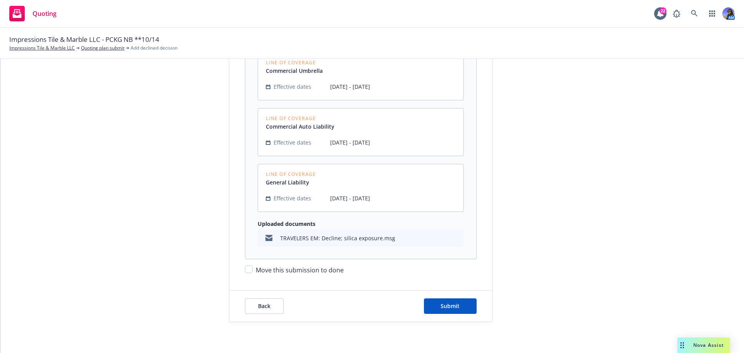
click at [256, 270] on span "Move this submission to done" at bounding box center [300, 270] width 88 height 9
click at [253, 270] on input "Move this submission to done" at bounding box center [249, 270] width 8 height 8
checkbox input "true"
click at [454, 307] on span "Submit" at bounding box center [450, 305] width 19 height 7
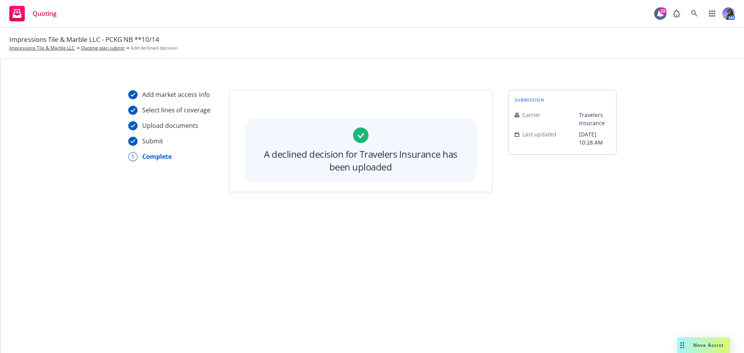
scroll to position [0, 0]
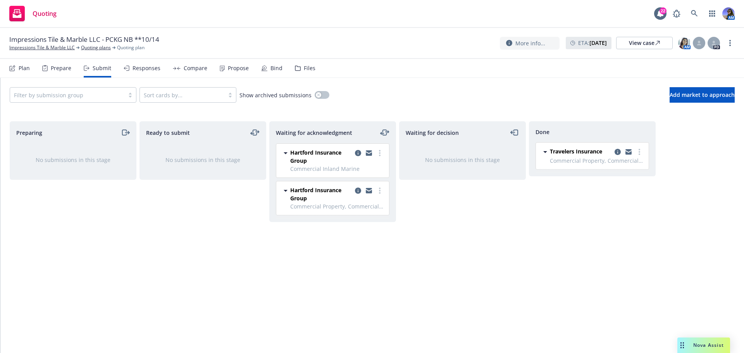
click at [297, 72] on div "Files" at bounding box center [305, 68] width 21 height 19
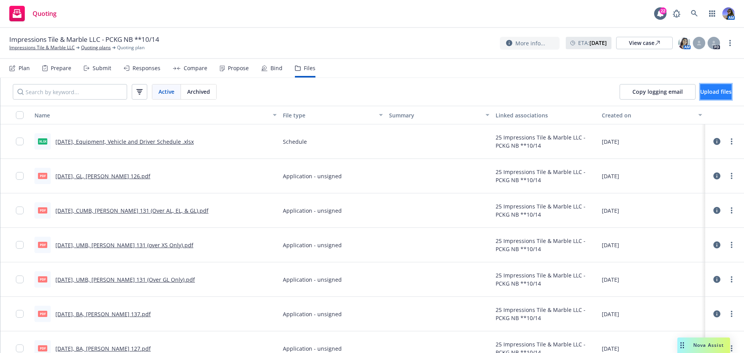
click at [706, 91] on span "Upload files" at bounding box center [715, 91] width 31 height 7
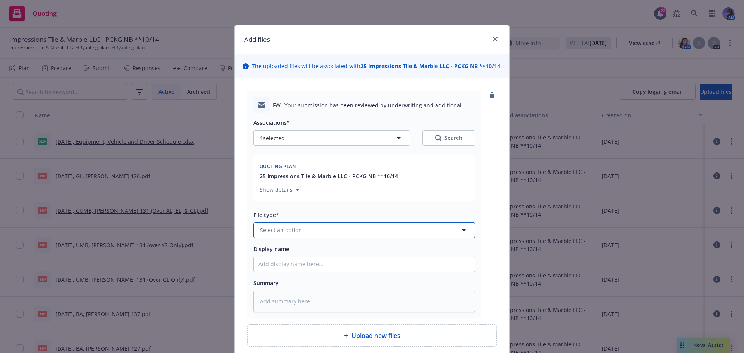
click at [287, 232] on span "Select an option" at bounding box center [281, 230] width 42 height 8
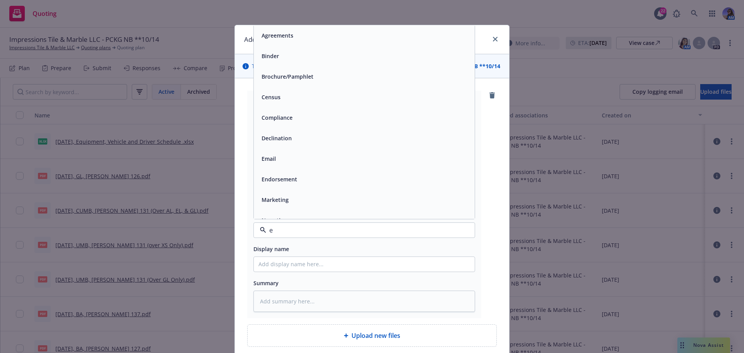
type input "em"
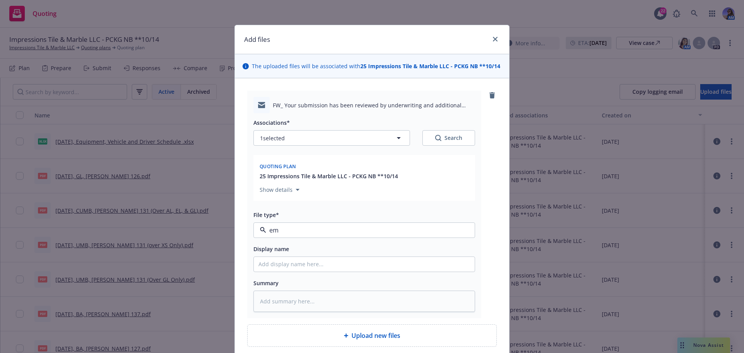
type textarea "x"
type input "E"
type textarea "x"
type input "EM"
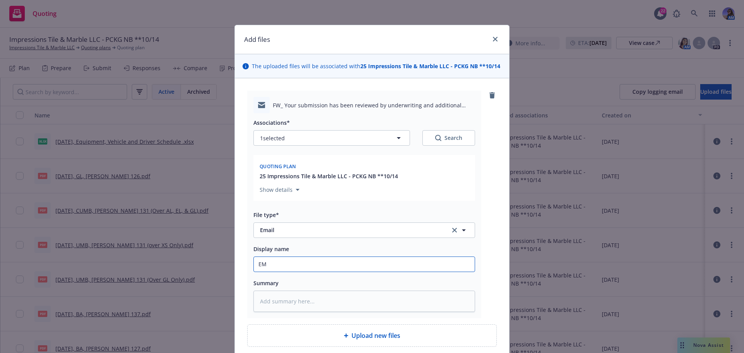
type textarea "x"
type input "EM"
type textarea "x"
type input "EM t"
type textarea "x"
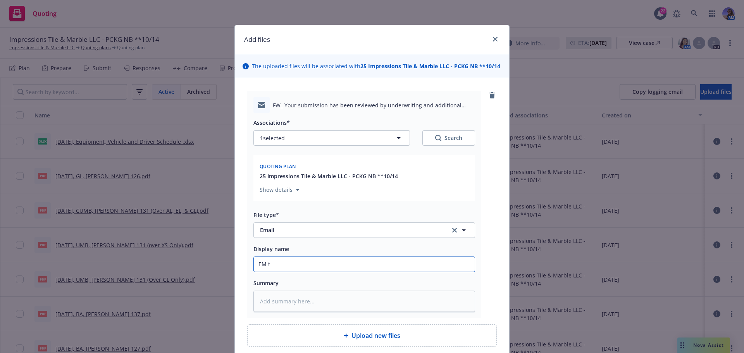
type input "EM to"
type textarea "x"
type input "EM to"
type textarea "x"
type input "EM to H"
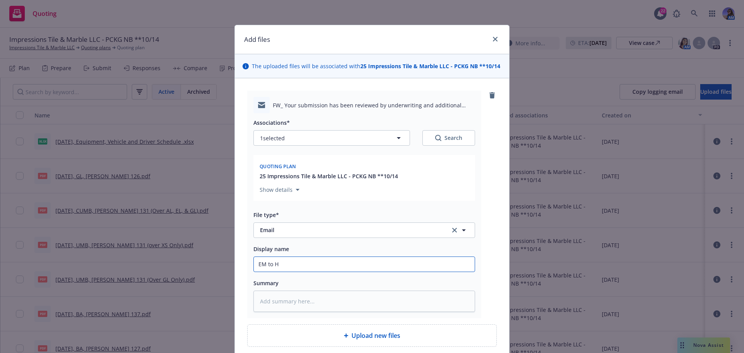
type textarea "x"
type input "EM to Ha"
type textarea "x"
type input "EM to Har"
type textarea "x"
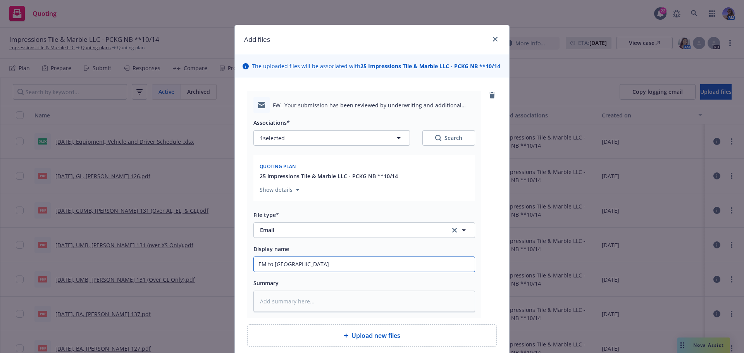
type input "EM to Hart"
type textarea "x"
type input "EM to Hartf"
type textarea "x"
type input "EM to Hartfo"
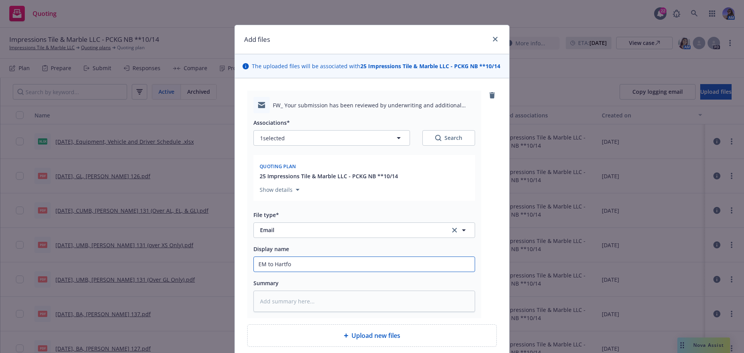
type textarea "x"
type input "EM to Hartfor"
type textarea "x"
type input "EM to Hartford"
type textarea "x"
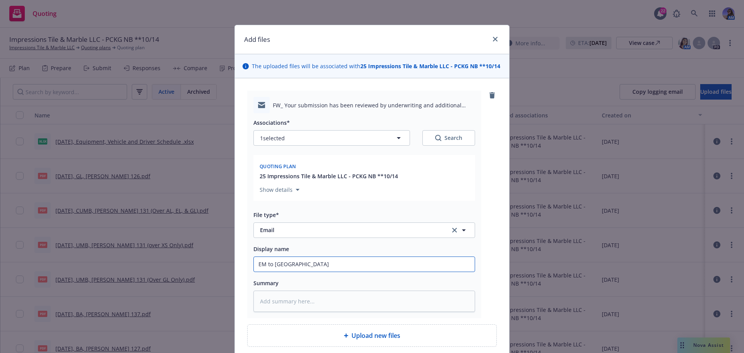
type input "EM to Hartford:"
type textarea "x"
type input "EM to Hartford:"
type textarea "x"
type input "EM to Hartford: u"
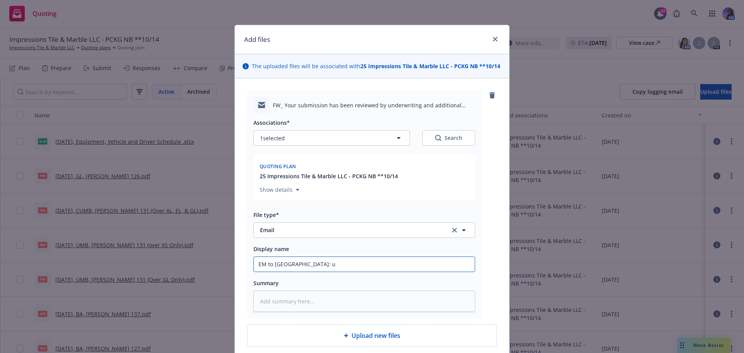
type textarea "x"
type input "EM to Hartford:"
type textarea "x"
type input "EM to Hartford: a"
type textarea "x"
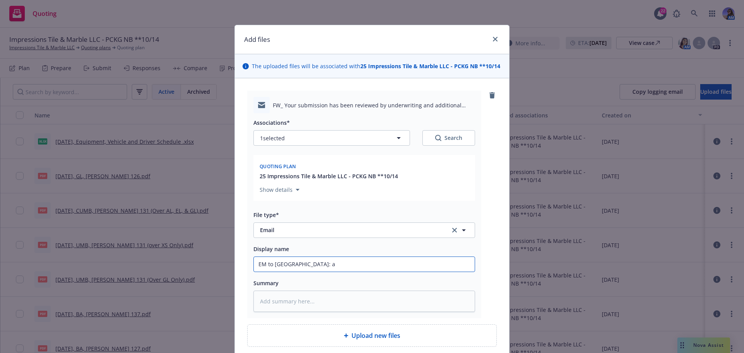
type input "EM to Hartford: ad"
type textarea "x"
type input "EM to Hartford: add"
type textarea "x"
type input "EM to Hartford: add'"
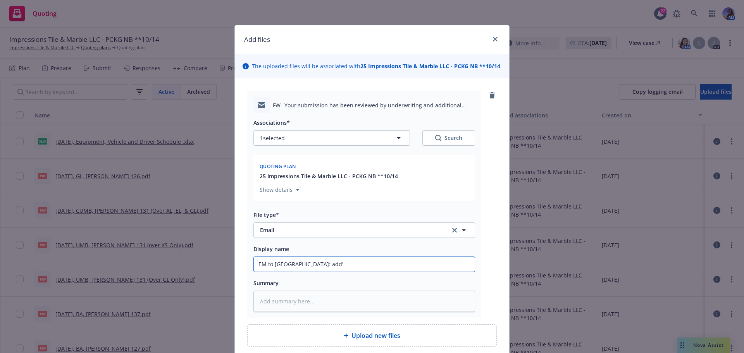
type textarea "x"
type input "EM to Hartford: add'l"
type textarea "x"
type input "EM to Hartford: add'l"
type textarea "x"
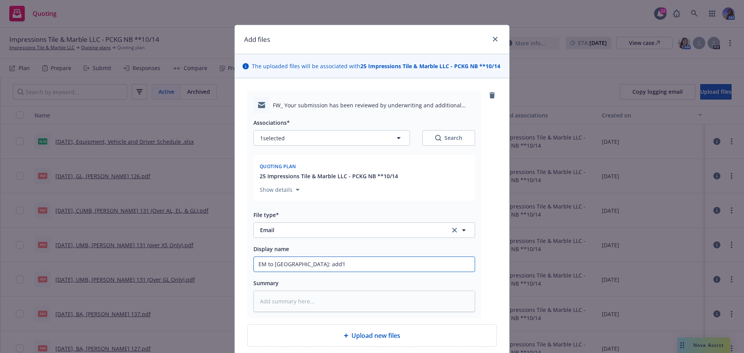
type input "EM to Hartford: add'l i"
type textarea "x"
type input "EM to Hartford: add'l in"
type textarea "x"
type input "EM to Hartford: add'l inf"
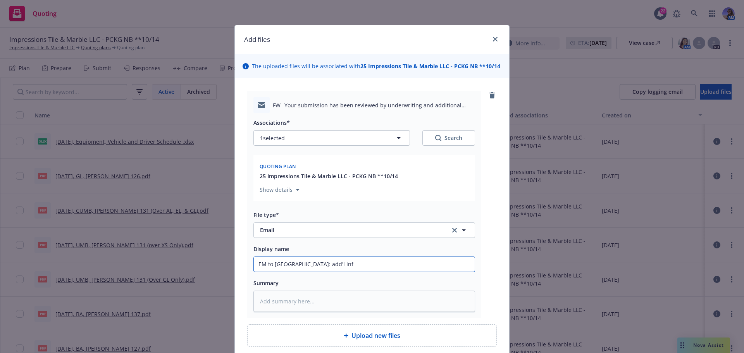
type textarea "x"
type input "EM to Hartford: add'l info"
type textarea "x"
type input "EM to Hartford: add'l info"
type textarea "x"
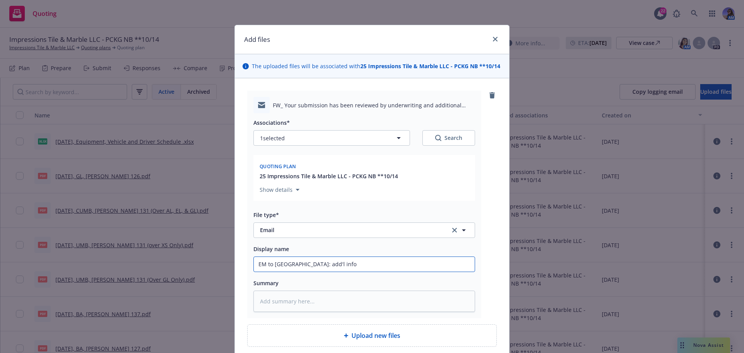
type input "EM to Hartford: add'l info n"
type textarea "x"
type input "EM to Hartford: add'l info ne"
type textarea "x"
type input "EM to Hartford: add'l info nee"
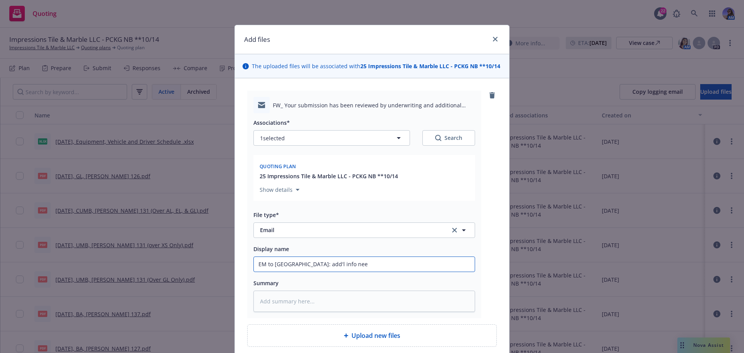
type textarea "x"
type input "EM to Hartford: add'l info need"
type textarea "x"
type input "EM to Hartford: add'l info neede"
type textarea "x"
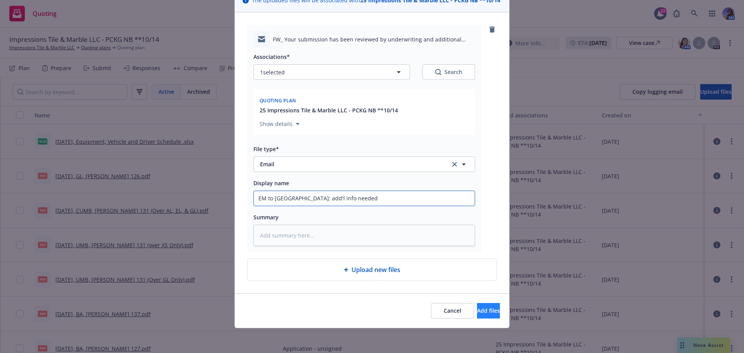
type input "EM to Hartford: add'l info needed"
click at [477, 312] on span "Add files" at bounding box center [488, 310] width 23 height 7
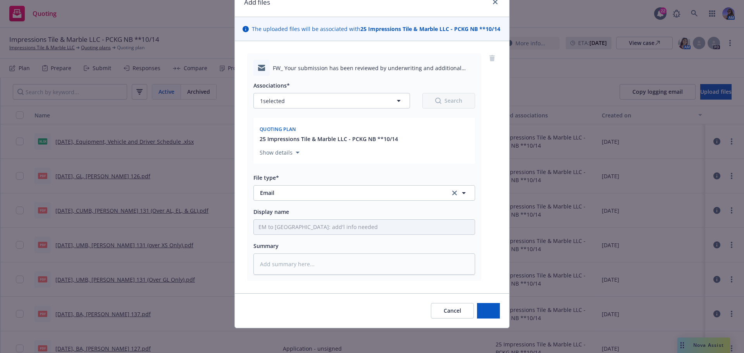
scroll to position [37, 0]
type textarea "x"
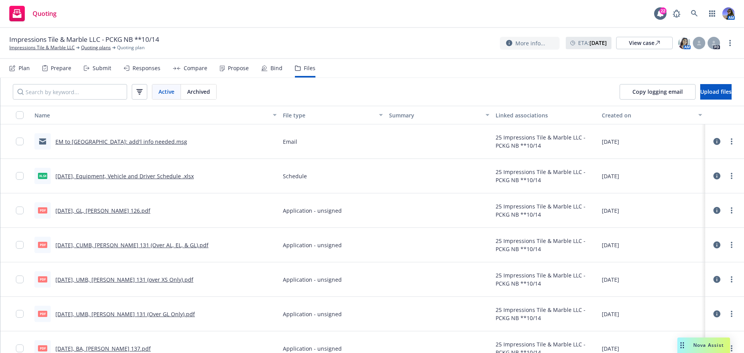
click at [100, 173] on link "10.14.2025, Equipment, Vehicle and Driver Schedule .xlsx" at bounding box center [124, 175] width 138 height 7
click at [31, 47] on link "Impressions Tile & Marble LLC" at bounding box center [42, 47] width 66 height 7
